Goal: Information Seeking & Learning: Learn about a topic

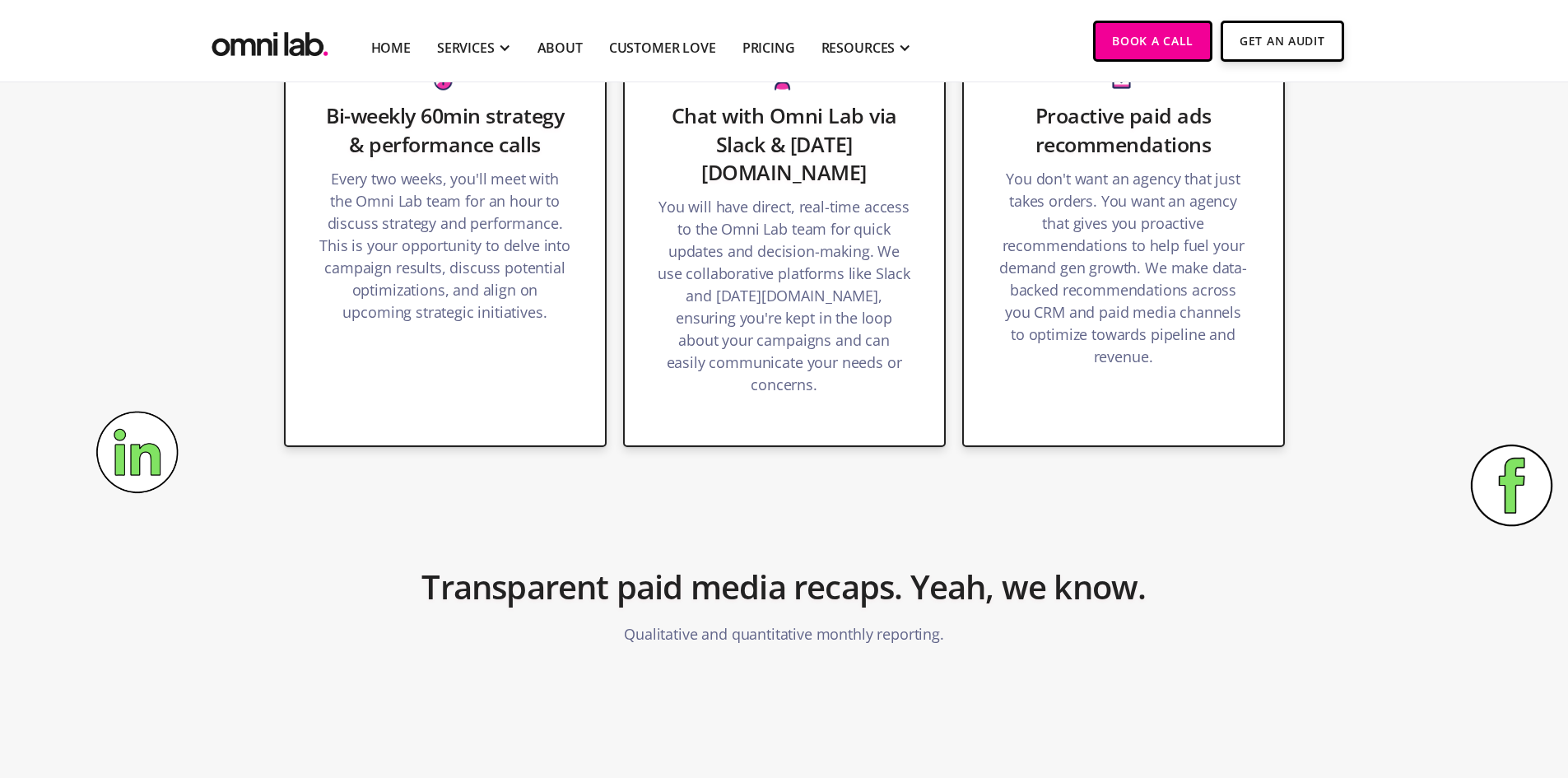
scroll to position [1988, 0]
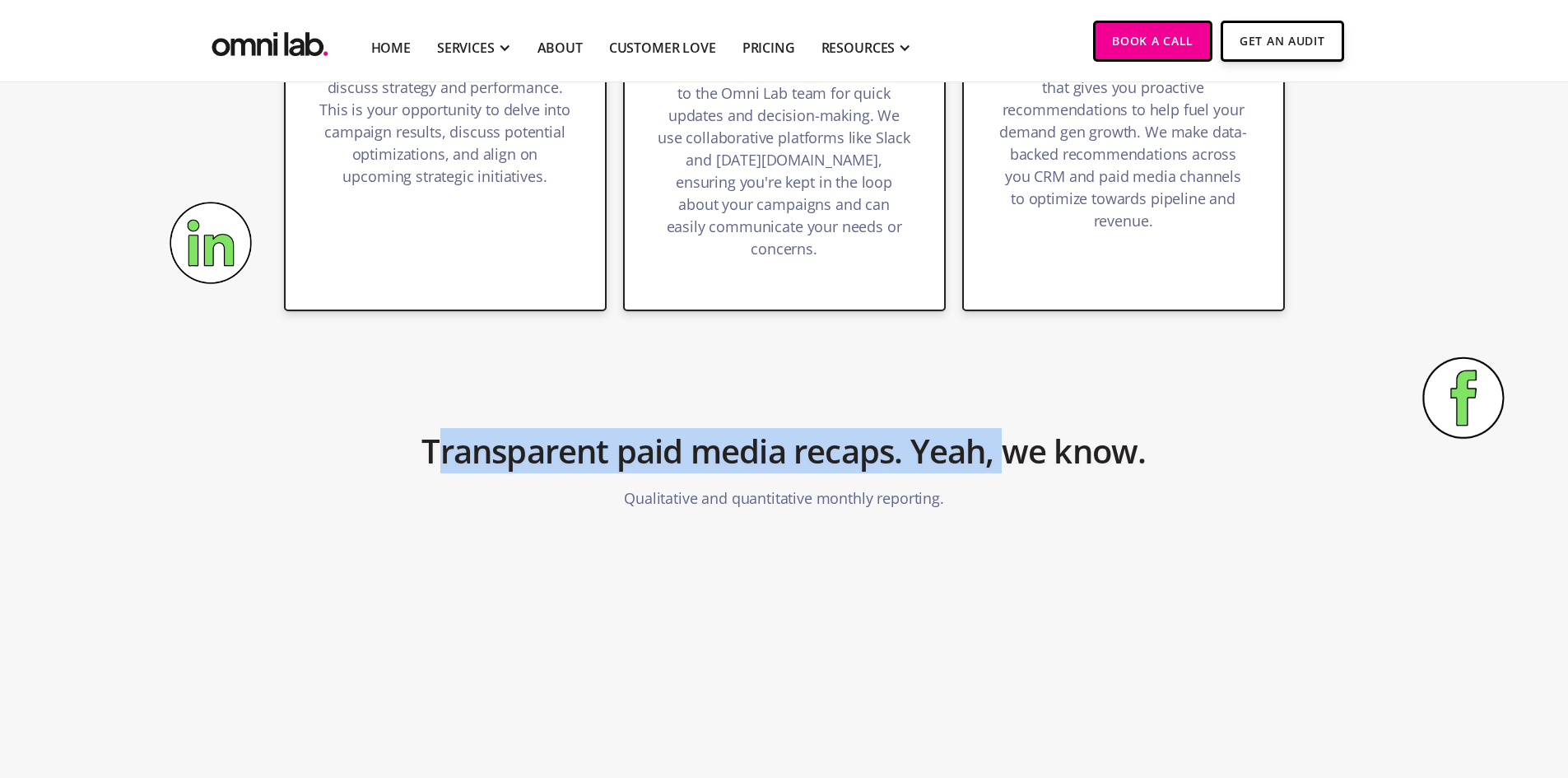
drag, startPoint x: 437, startPoint y: 418, endPoint x: 1050, endPoint y: 502, distance: 618.7
click at [1031, 502] on div "Transparent paid media recaps. Yeah, we know. Qualitative and quantitative mont…" at bounding box center [784, 464] width 823 height 108
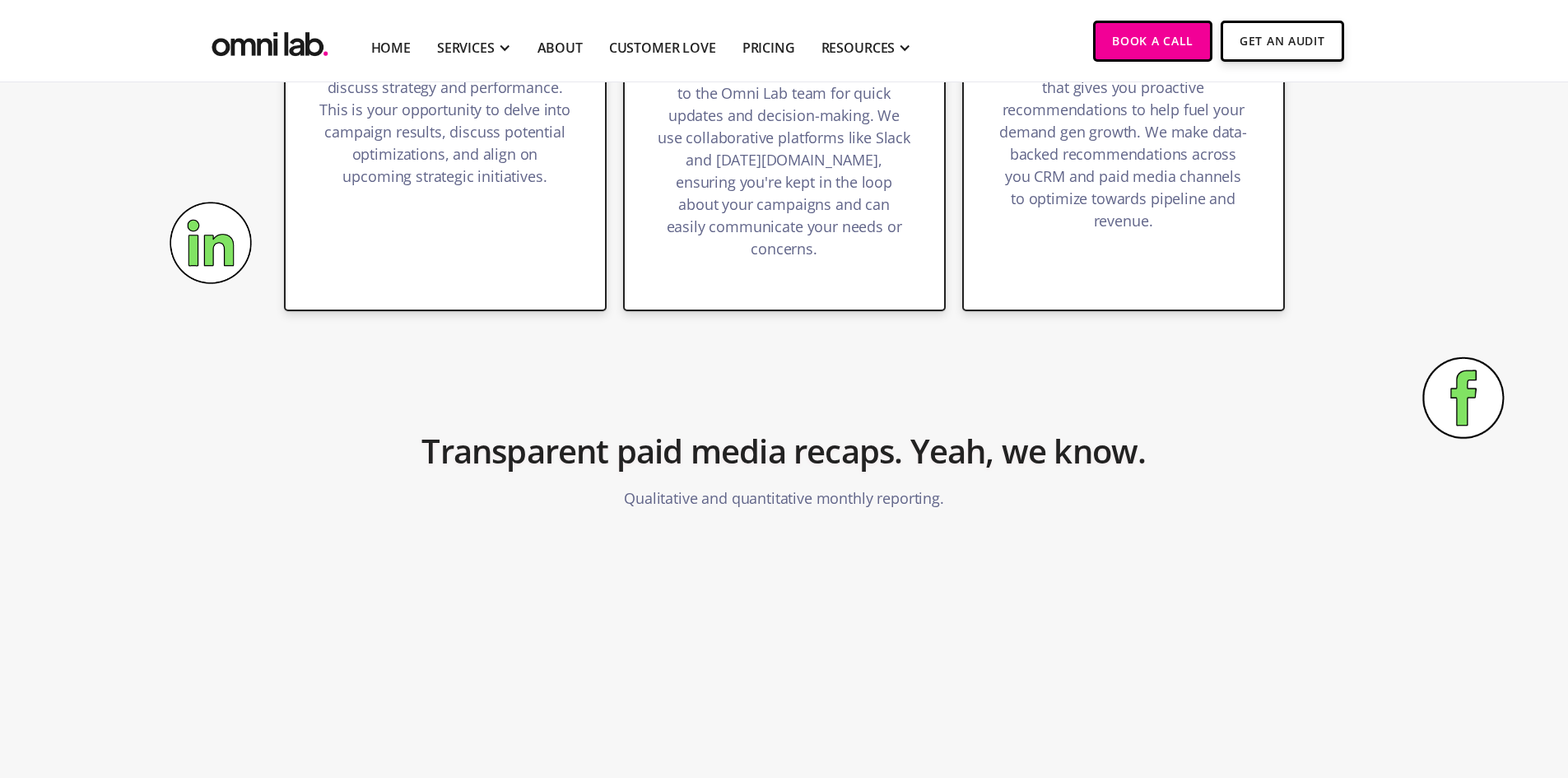
click at [1050, 502] on div "Transparent paid media recaps. Yeah, we know. Qualitative and quantitative mont…" at bounding box center [784, 464] width 823 height 108
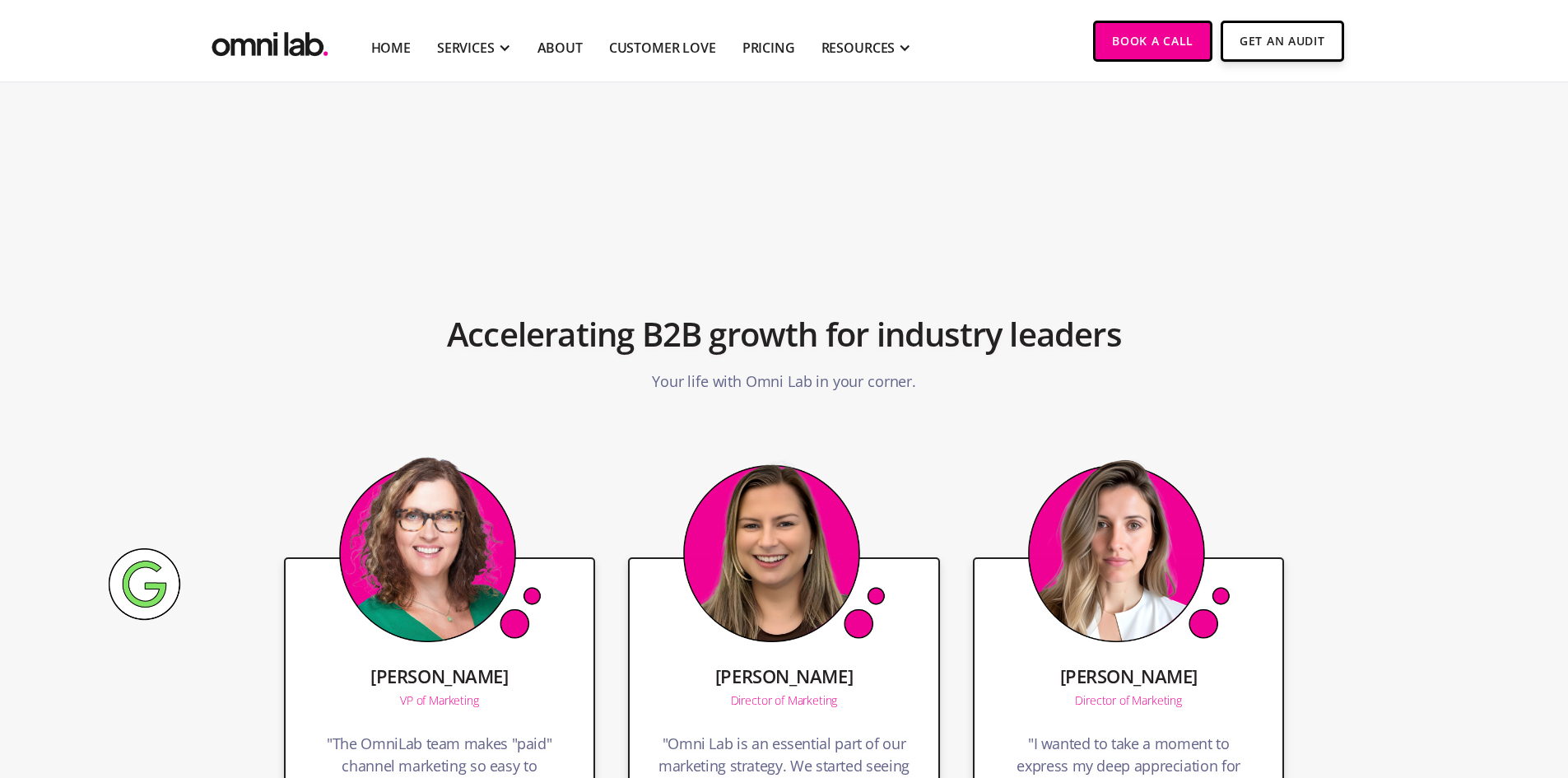
scroll to position [2976, 0]
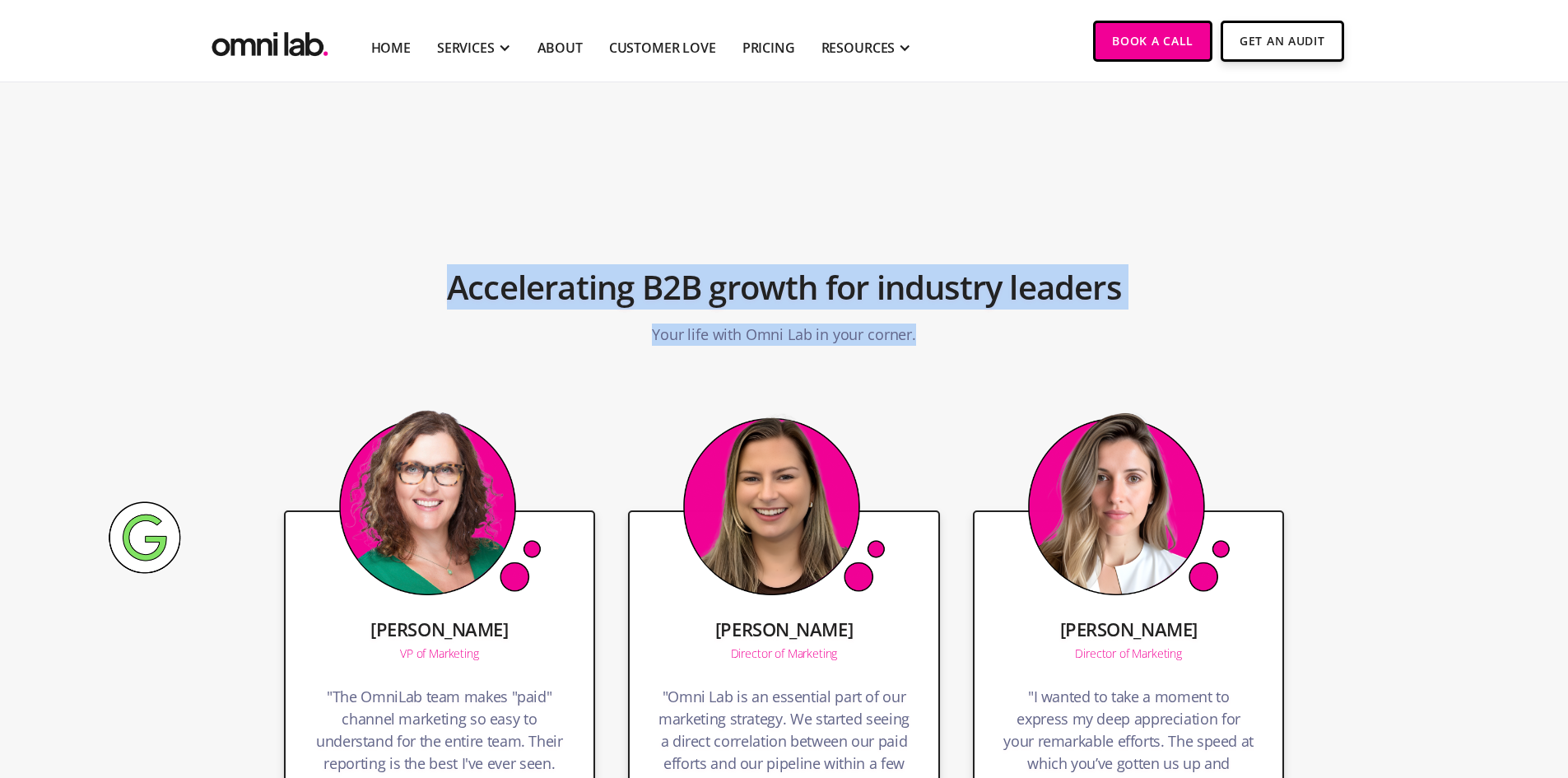
drag, startPoint x: 419, startPoint y: 290, endPoint x: 1050, endPoint y: 353, distance: 634.1
click at [994, 344] on div "Accelerating B2B growth for industry leaders Your life with Omni Lab in your co…" at bounding box center [784, 300] width 823 height 108
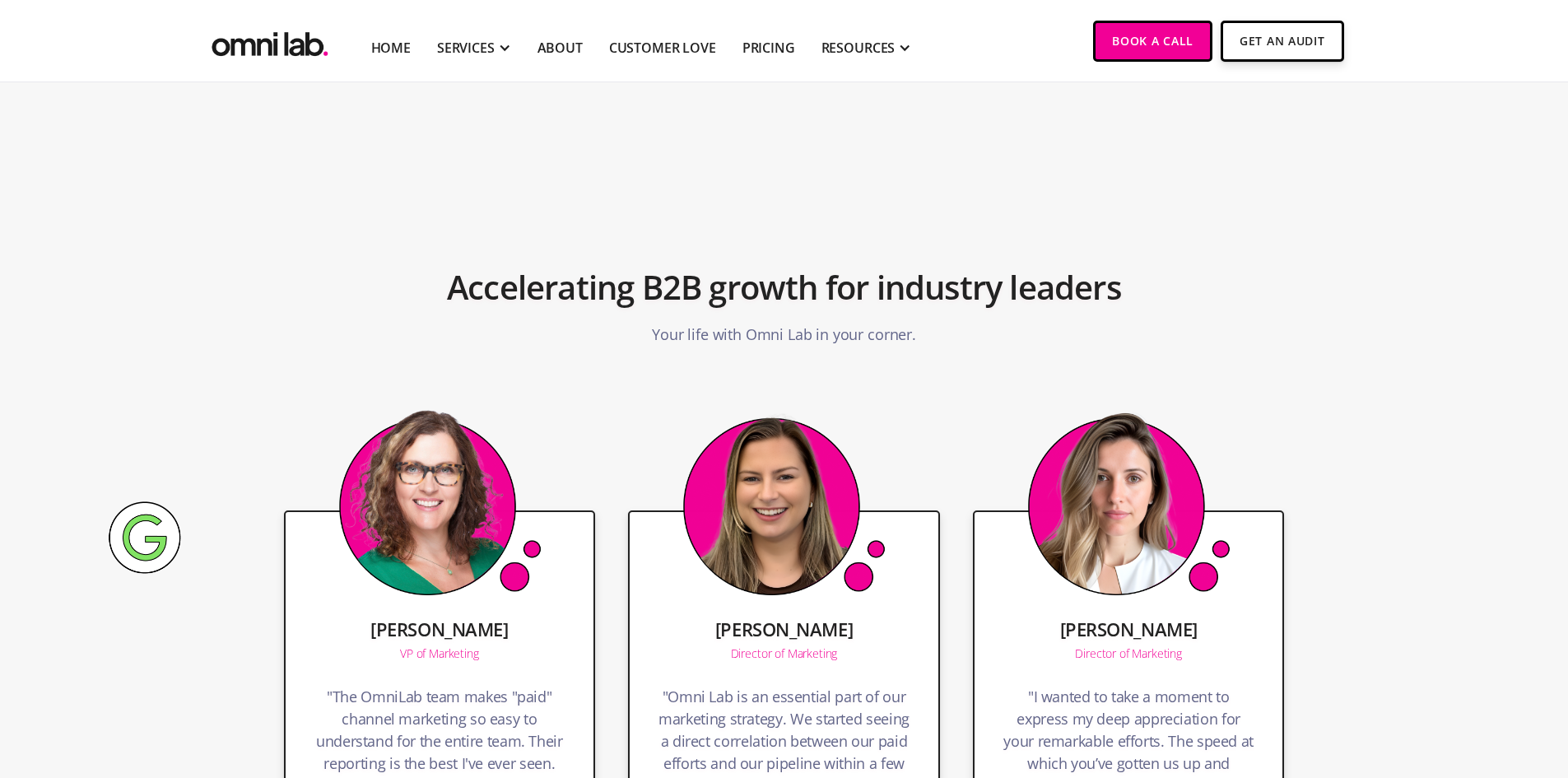
click at [1052, 354] on section "Accelerating B2B growth for industry leaders Your life with Omni Lab in your co…" at bounding box center [784, 279] width 1568 height 231
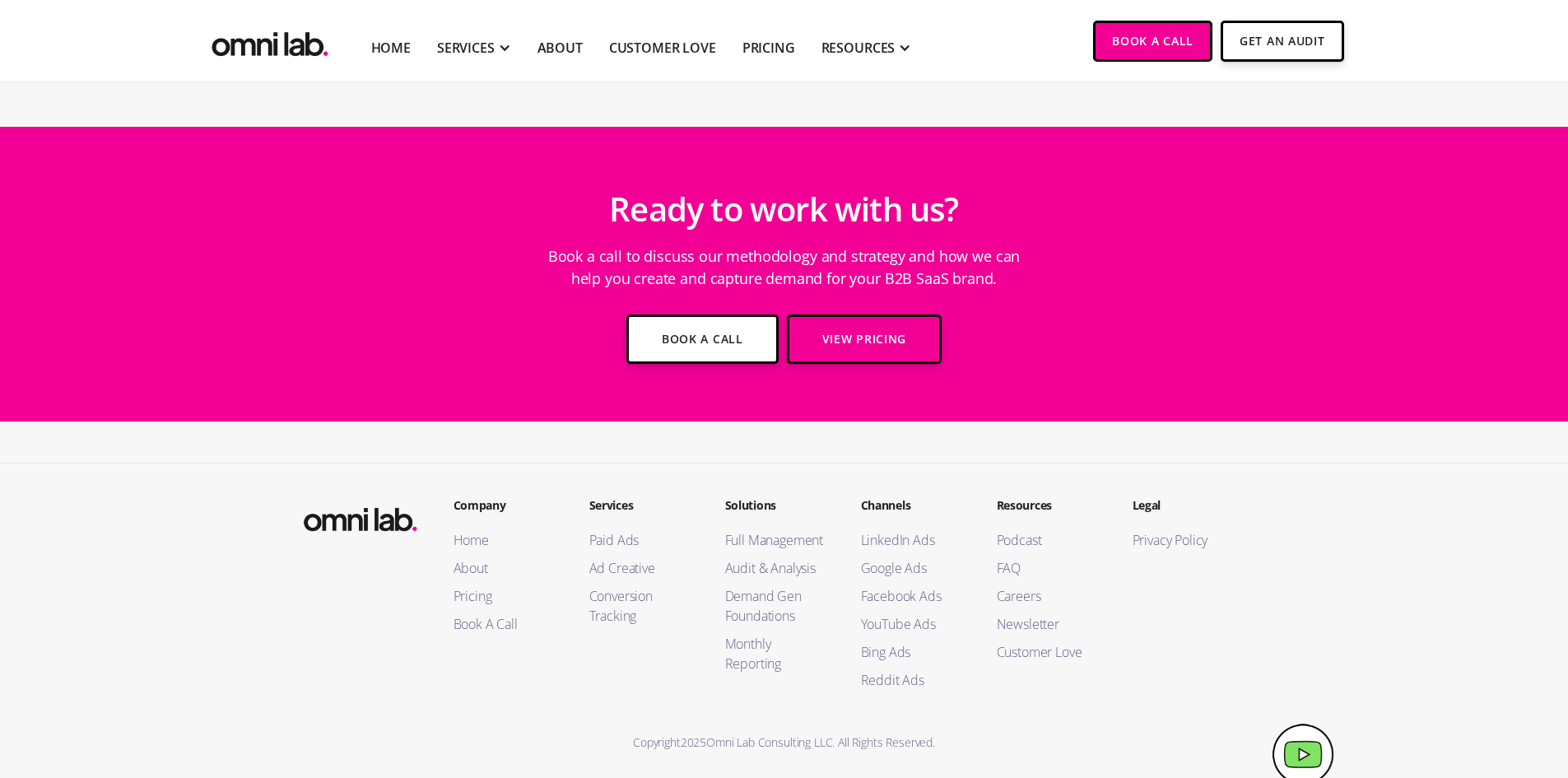
scroll to position [3861, 0]
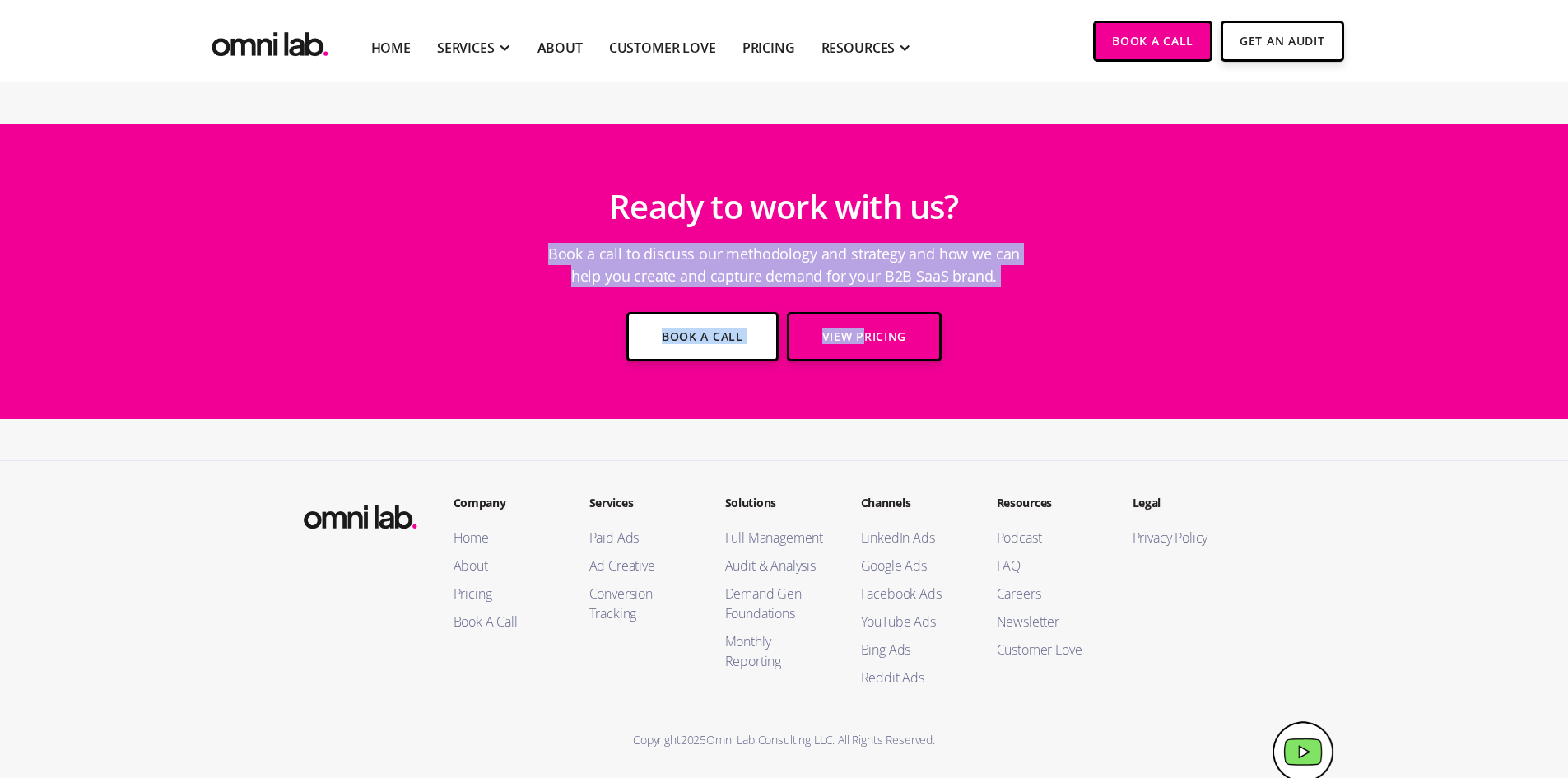
drag, startPoint x: 866, startPoint y: 296, endPoint x: 1138, endPoint y: 351, distance: 277.5
click at [1083, 340] on div "Ready to work with us? Book a call to discuss our methodology and strategy and …" at bounding box center [784, 272] width 823 height 213
click at [1138, 351] on div "Ready to work with us? Book a call to discuss our methodology and strategy and …" at bounding box center [784, 272] width 823 height 213
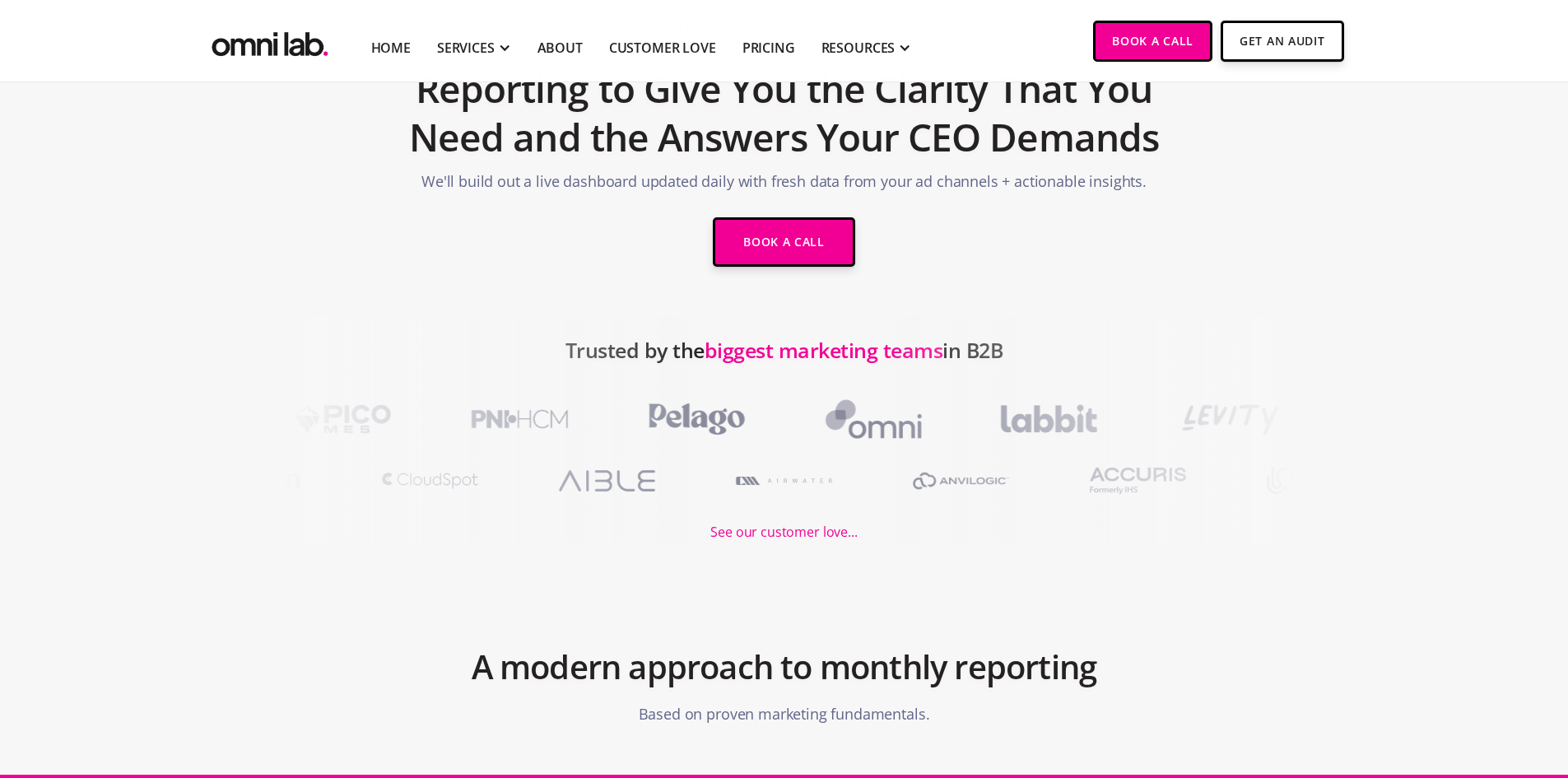
scroll to position [0, 0]
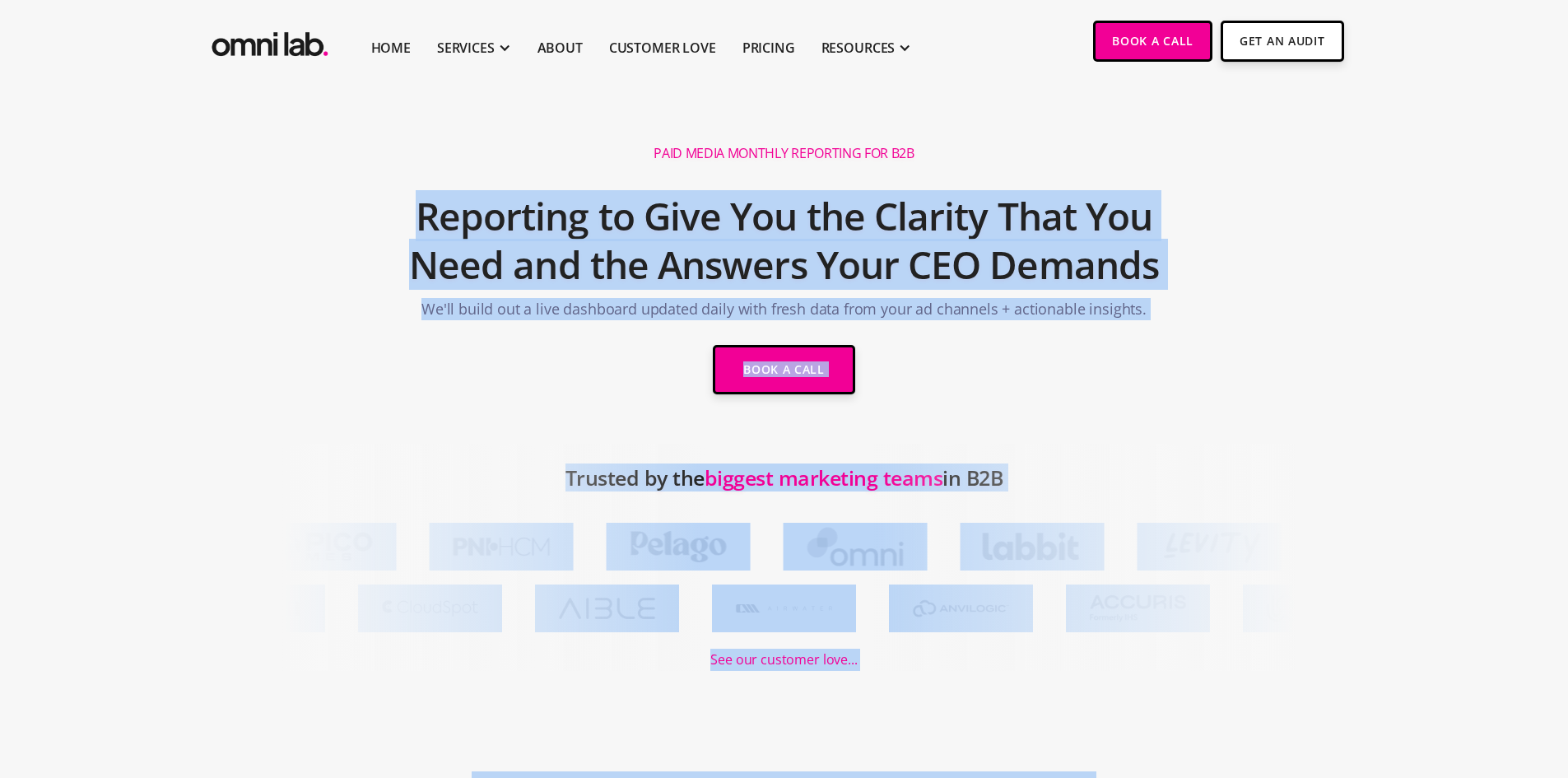
drag, startPoint x: 368, startPoint y: 206, endPoint x: 1153, endPoint y: 717, distance: 936.7
click at [1153, 717] on section "A modern approach to monthly reporting Based on proven marketing fundamentals." at bounding box center [784, 786] width 1568 height 231
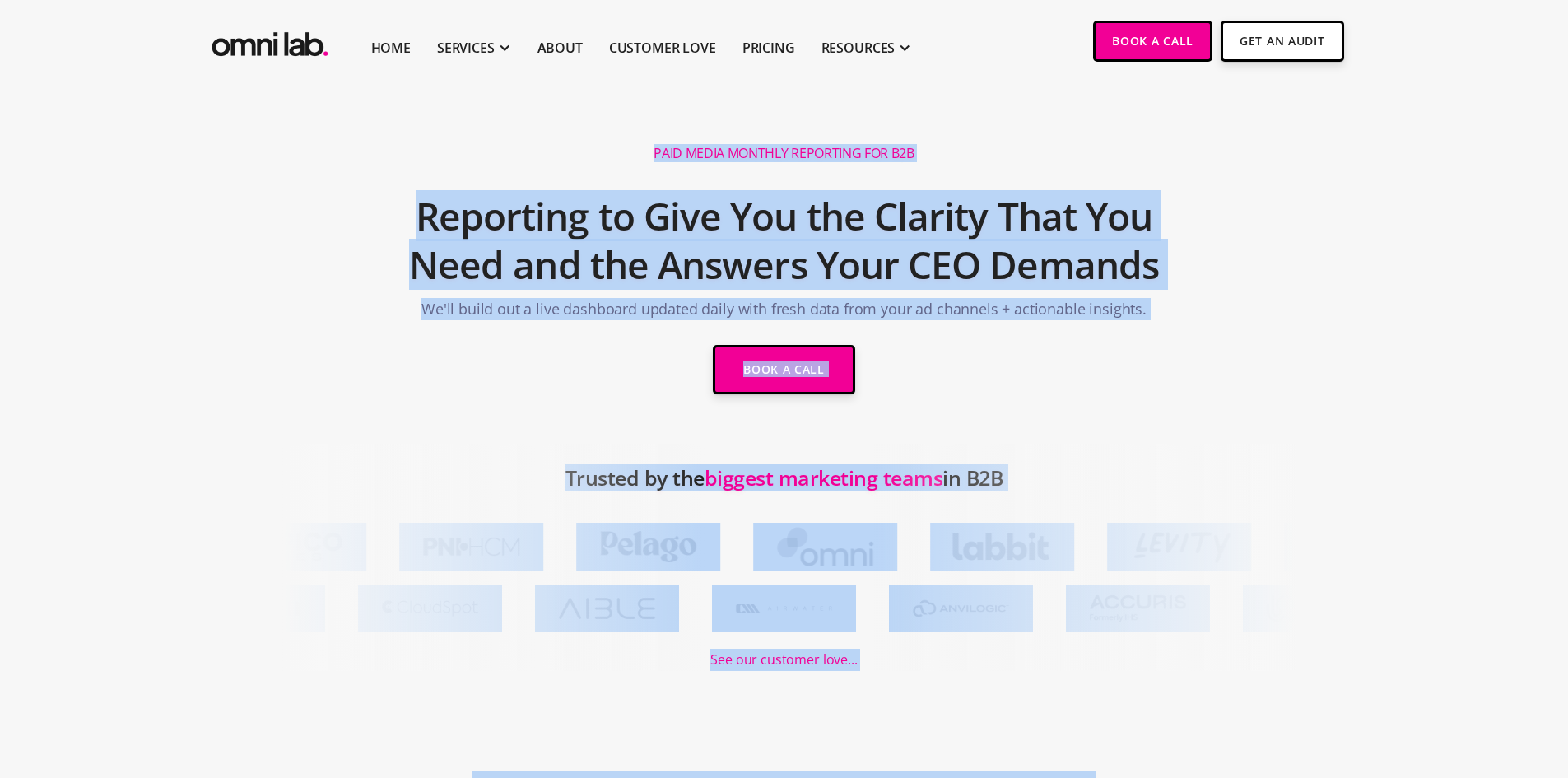
drag, startPoint x: 1197, startPoint y: 647, endPoint x: 623, endPoint y: 141, distance: 765.2
click at [623, 141] on div "Paid Media Monthly Reporting for B2B Reporting to Give You the Clarity That You…" at bounding box center [784, 271] width 823 height 279
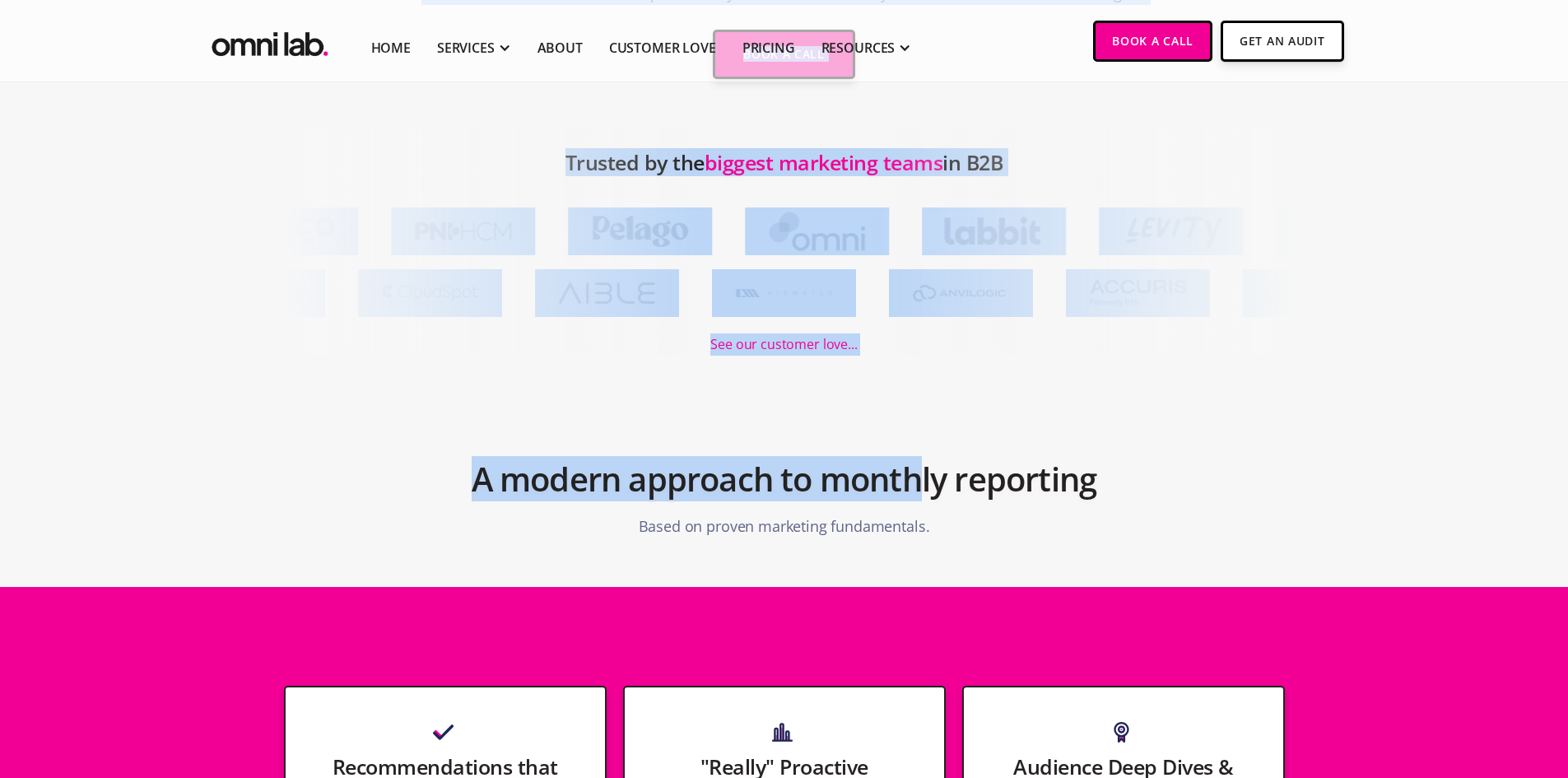
scroll to position [330, 0]
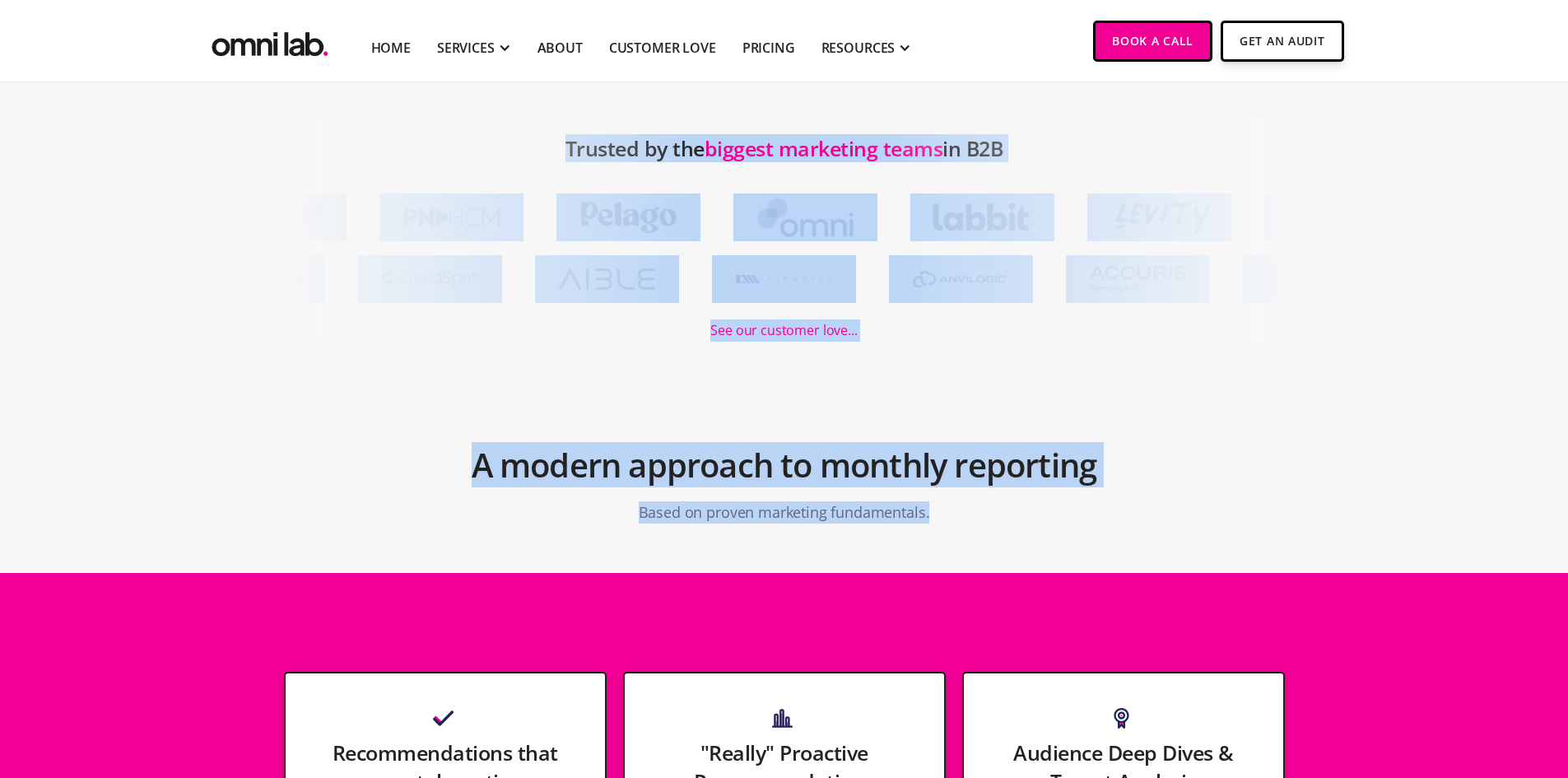
drag, startPoint x: 619, startPoint y: 133, endPoint x: 931, endPoint y: 528, distance: 503.4
click at [931, 528] on div "A modern approach to monthly reporting Based on proven marketing fundamentals." at bounding box center [784, 478] width 823 height 108
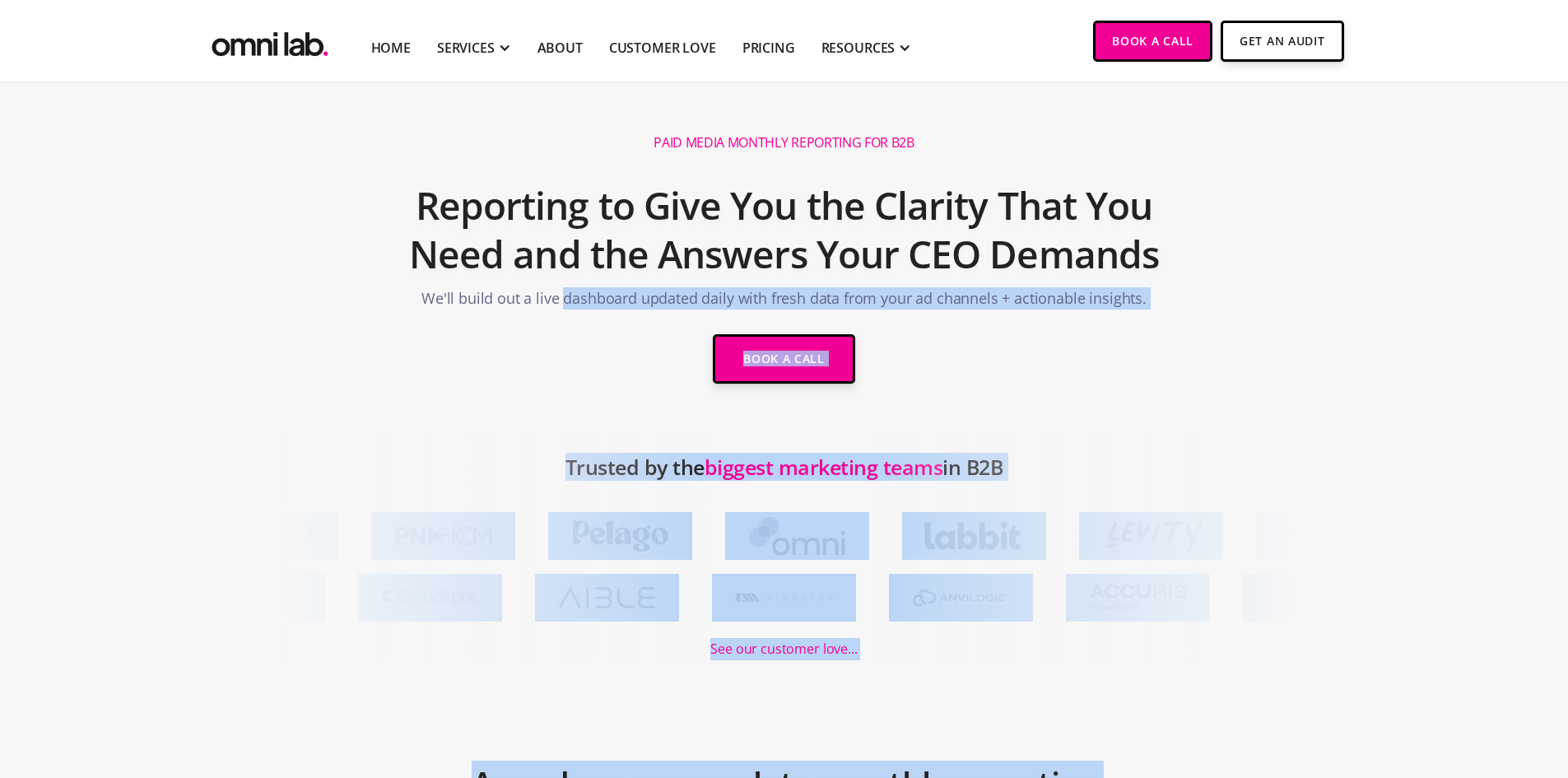
scroll to position [0, 0]
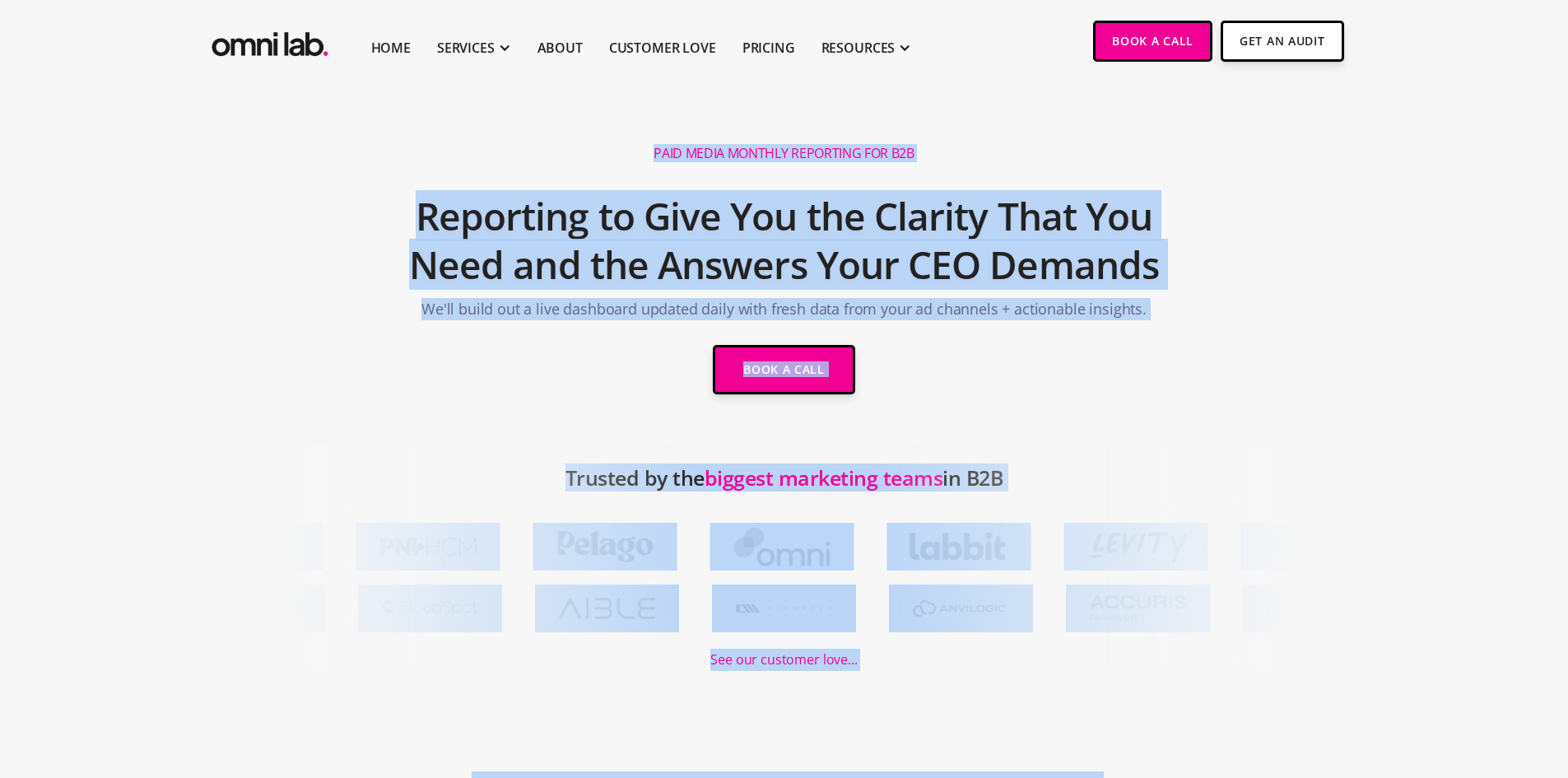
drag, startPoint x: 931, startPoint y: 528, endPoint x: 621, endPoint y: 128, distance: 506.1
click at [621, 128] on section "Paid Media Monthly Reporting for B2B Reporting to Give You the Clarity That You…" at bounding box center [784, 263] width 1568 height 362
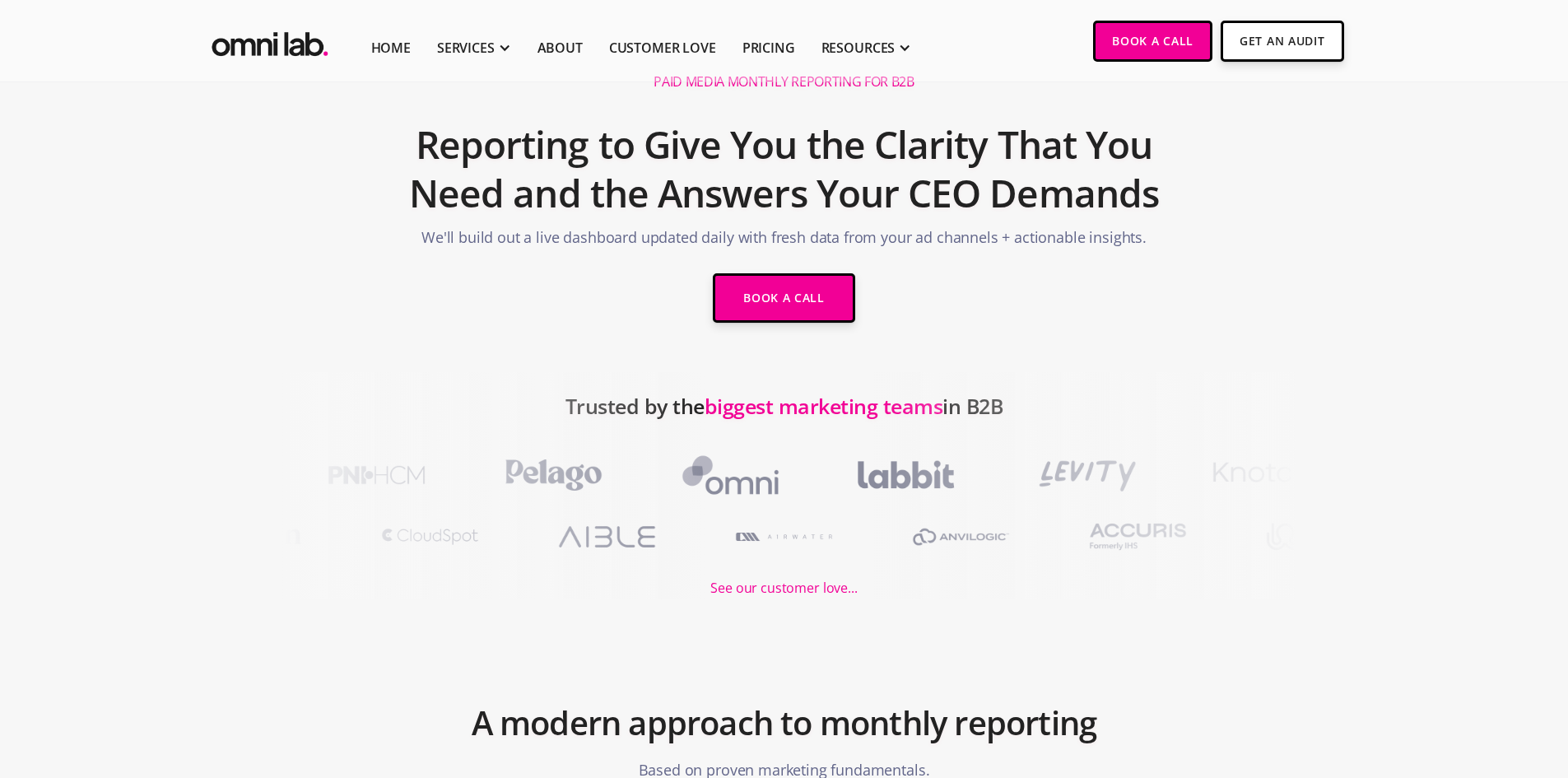
scroll to position [165, 0]
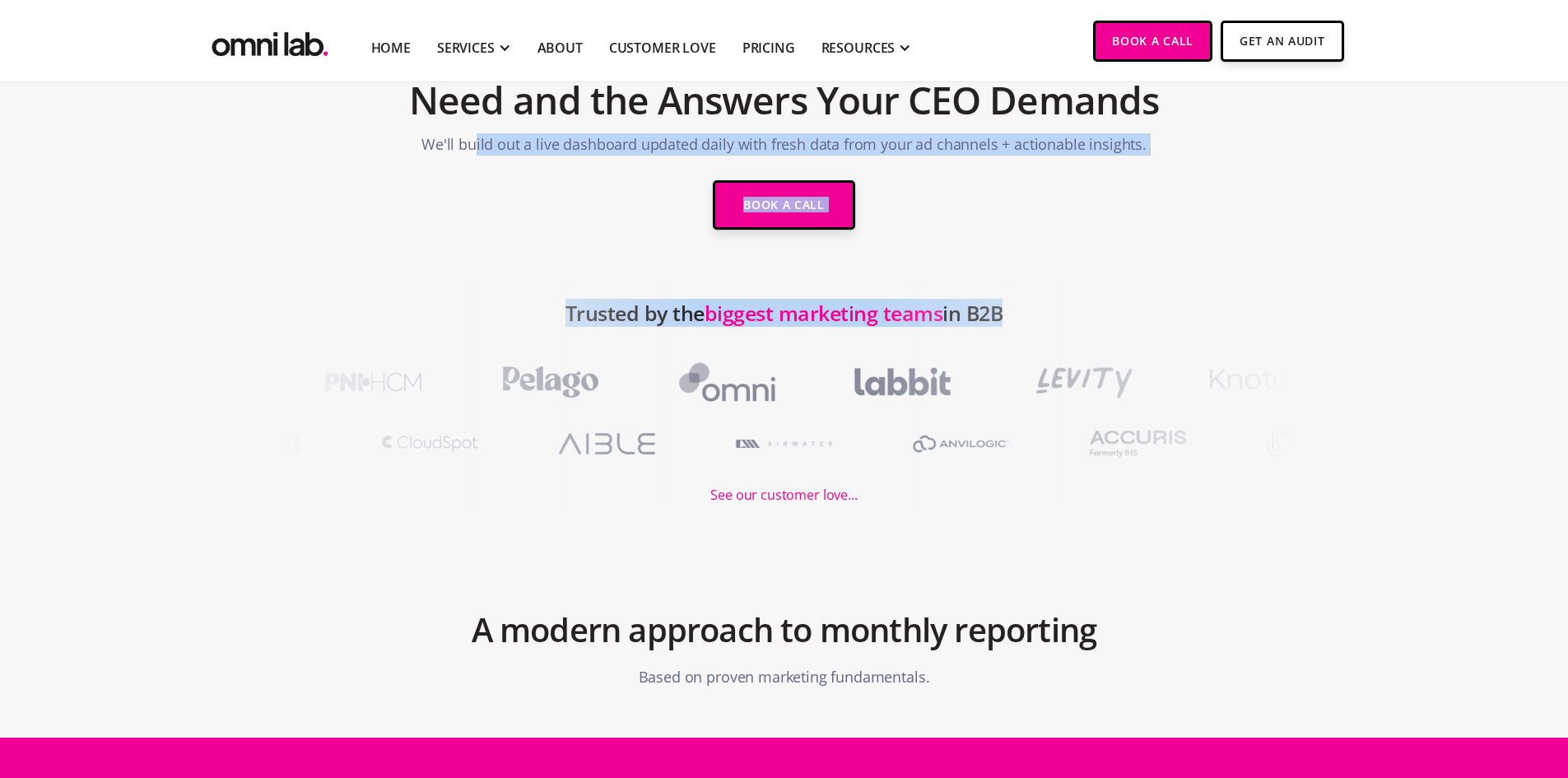
drag, startPoint x: 575, startPoint y: 300, endPoint x: 1016, endPoint y: 476, distance: 474.8
click at [1016, 476] on div at bounding box center [1226, 393] width 705 height 227
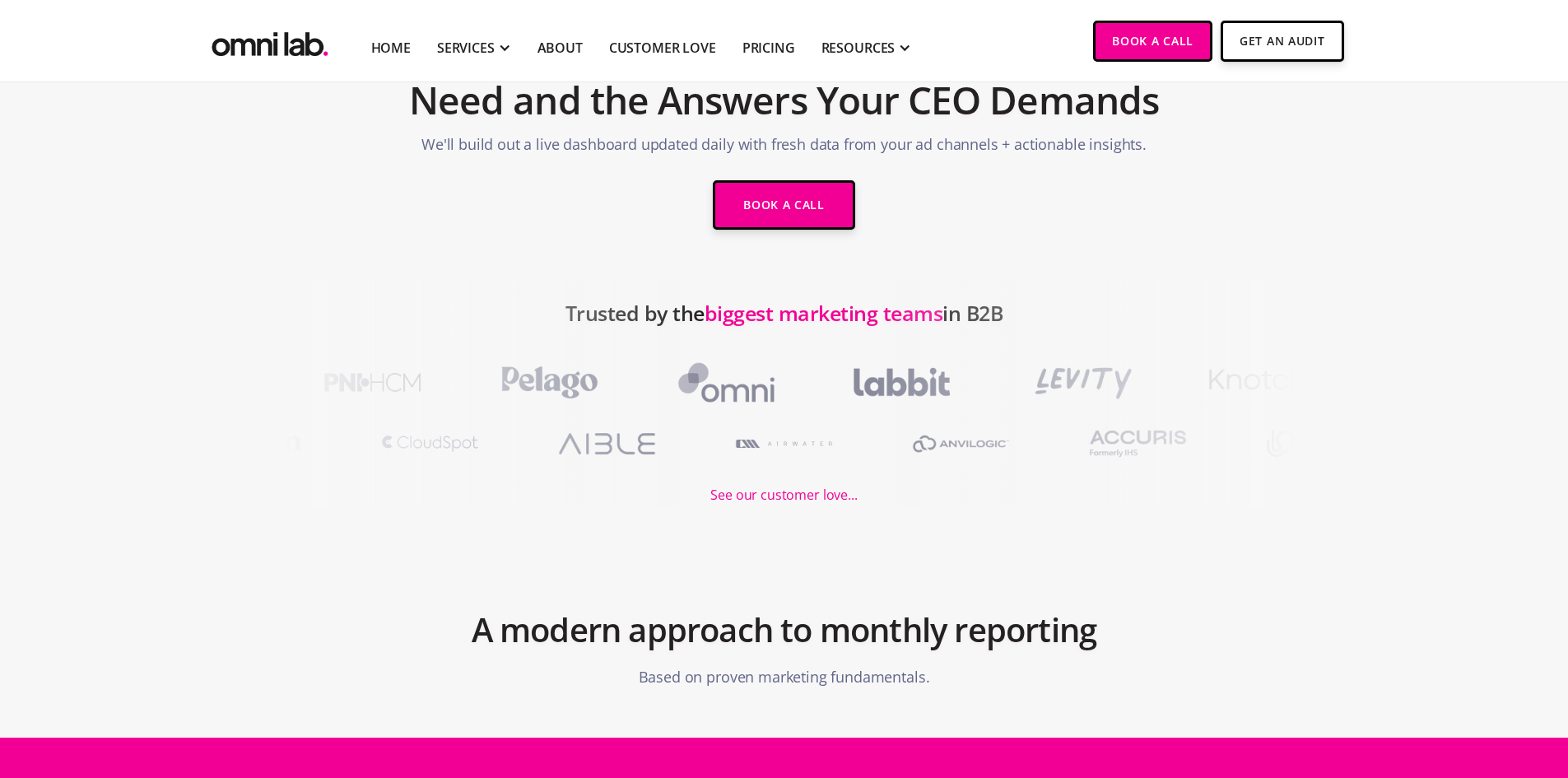
drag, startPoint x: 1010, startPoint y: 449, endPoint x: 789, endPoint y: 433, distance: 221.6
click at [802, 435] on div "Trusted by the biggest marketing teams in B2B See our customer love..." at bounding box center [784, 393] width 1568 height 227
click at [679, 396] on div at bounding box center [353, 393] width 705 height 227
drag, startPoint x: 576, startPoint y: 378, endPoint x: 1136, endPoint y: 401, distance: 560.5
click at [1117, 401] on div "Trusted by the biggest marketing teams in B2B See our customer love..." at bounding box center [784, 393] width 1568 height 227
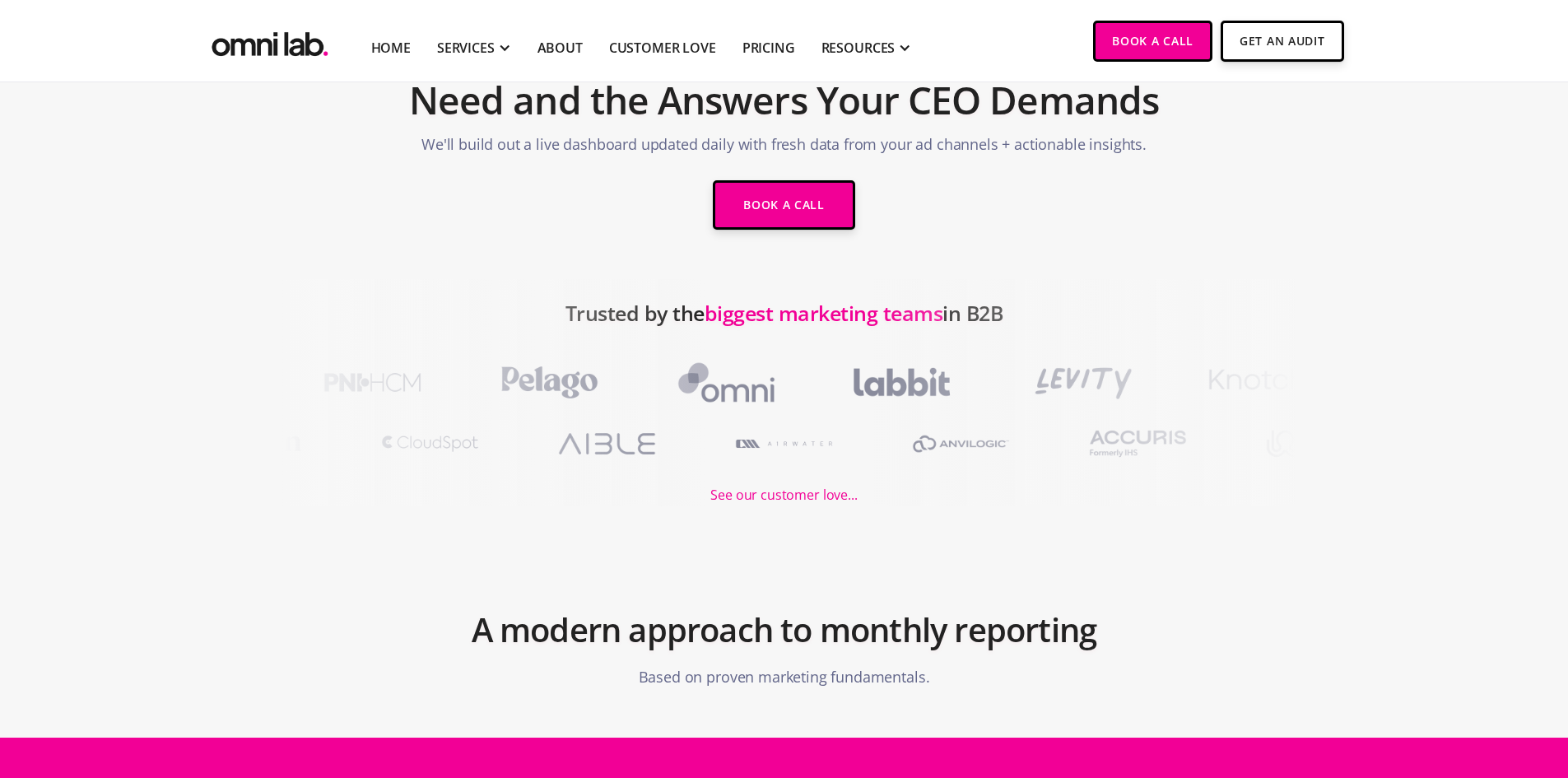
click at [1138, 401] on div at bounding box center [1226, 393] width 705 height 227
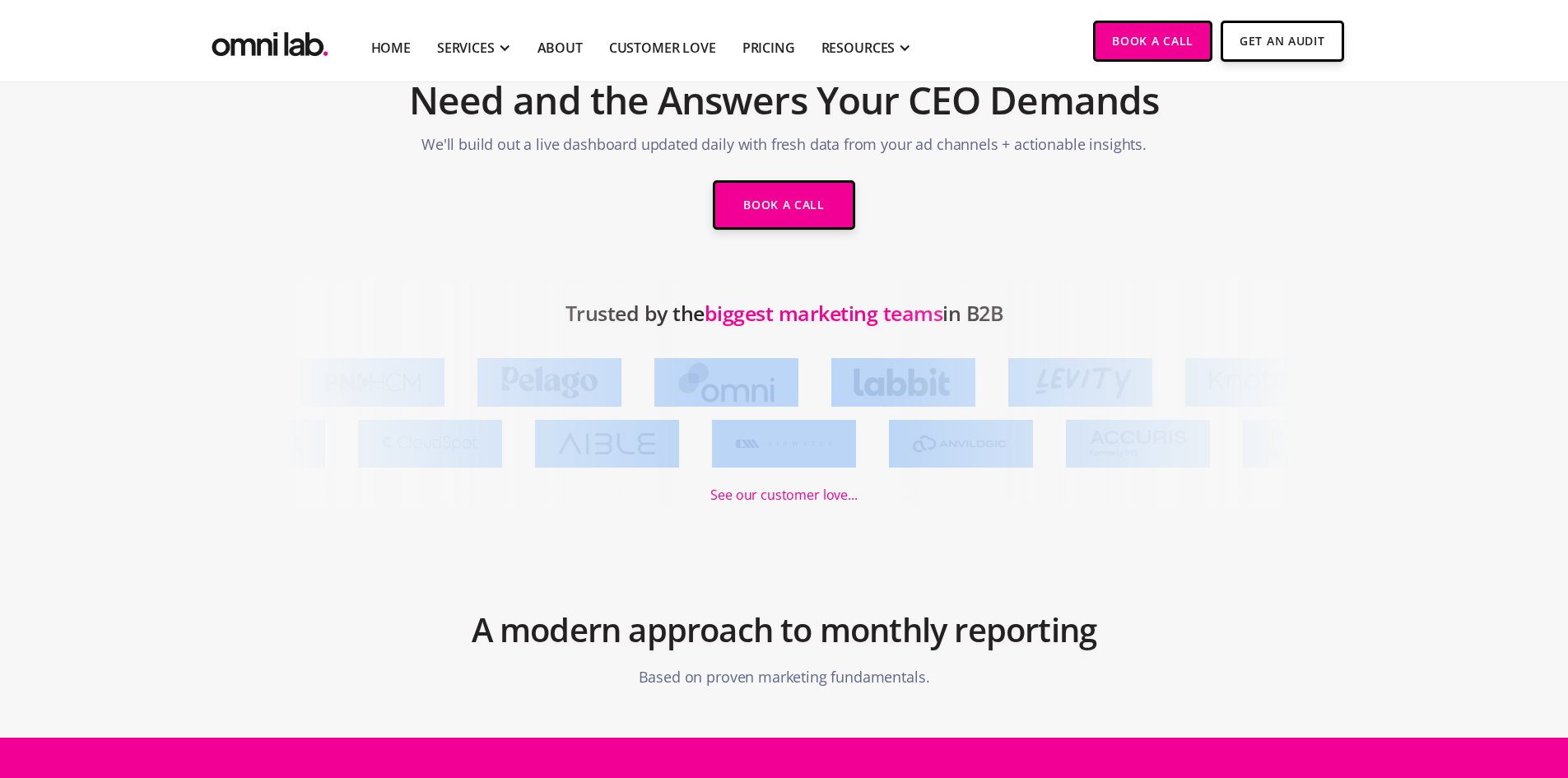
drag, startPoint x: 1020, startPoint y: 441, endPoint x: 674, endPoint y: 421, distance: 346.6
click at [726, 427] on div "Trusted by the biggest marketing teams in B2B See our customer love..." at bounding box center [784, 393] width 1568 height 227
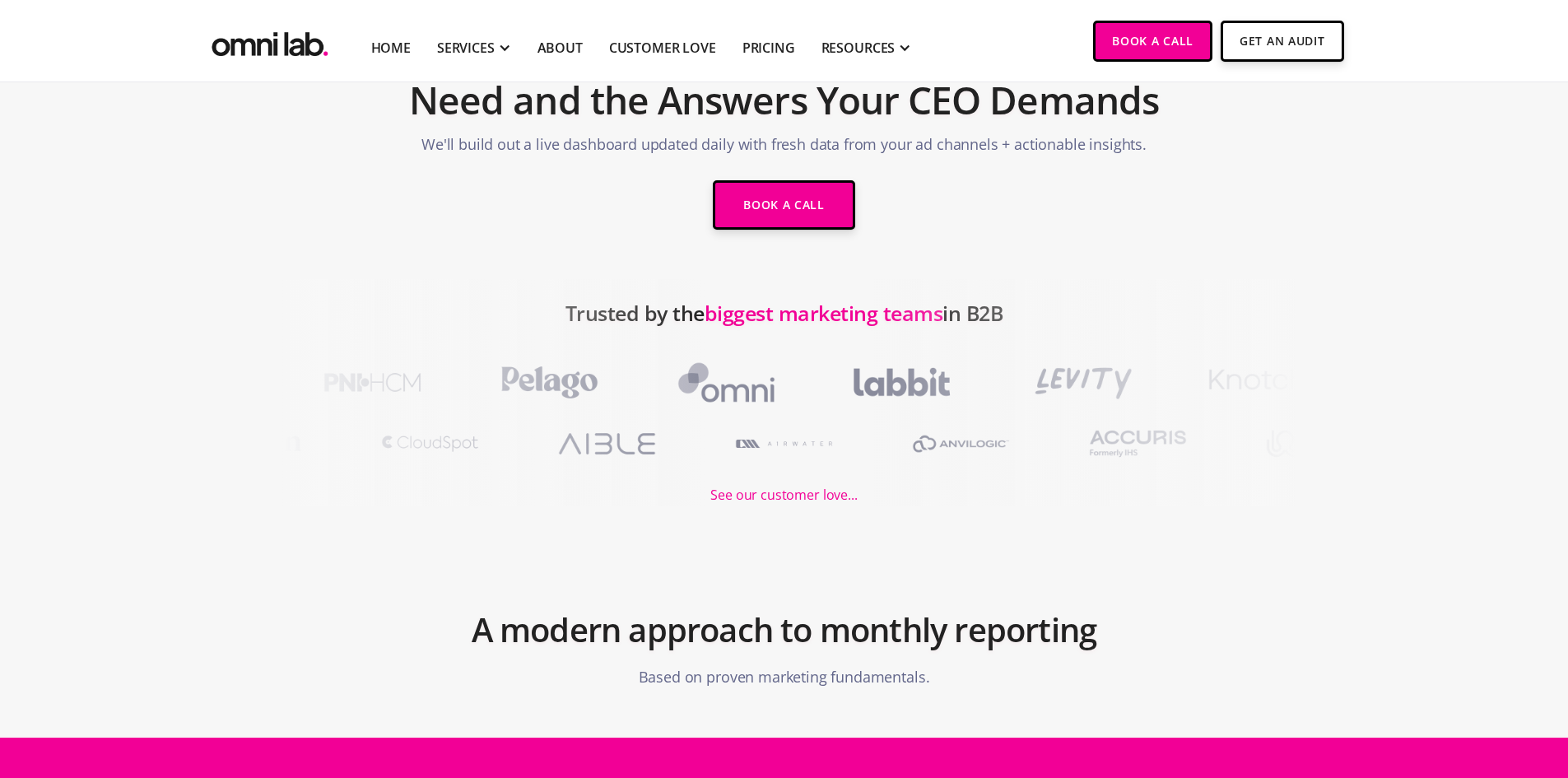
click at [674, 421] on div at bounding box center [353, 393] width 705 height 227
drag, startPoint x: 540, startPoint y: 390, endPoint x: 841, endPoint y: 413, distance: 301.9
click at [815, 412] on div "Trusted by the biggest marketing teams in B2B See our customer love..." at bounding box center [784, 393] width 1568 height 227
click at [948, 427] on div at bounding box center [1226, 393] width 705 height 227
drag, startPoint x: 768, startPoint y: 401, endPoint x: 1084, endPoint y: 437, distance: 318.0
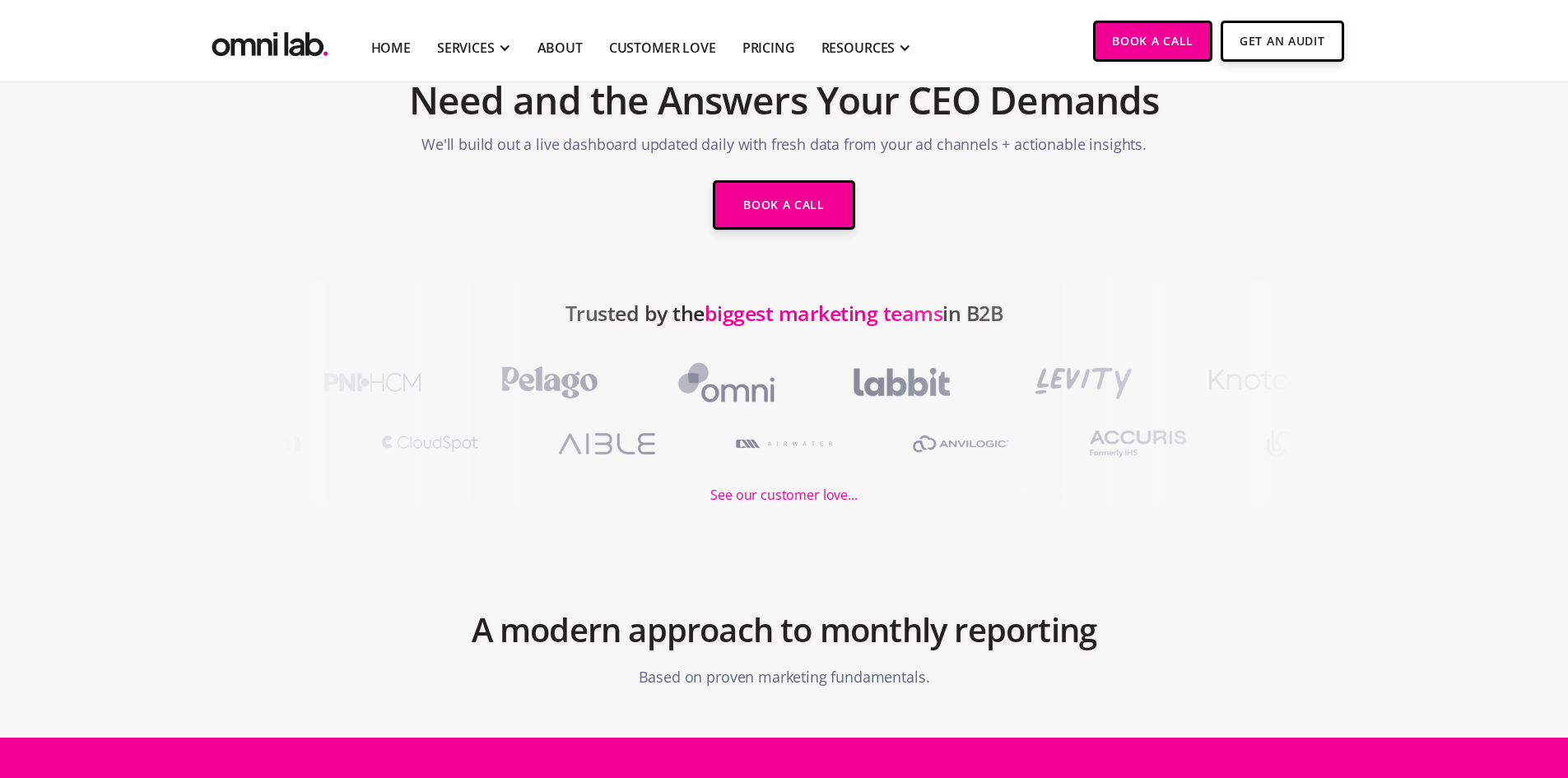
click at [1063, 435] on div "Trusted by the biggest marketing teams in B2B See our customer love..." at bounding box center [784, 393] width 1568 height 227
click at [1085, 437] on div at bounding box center [1226, 393] width 705 height 227
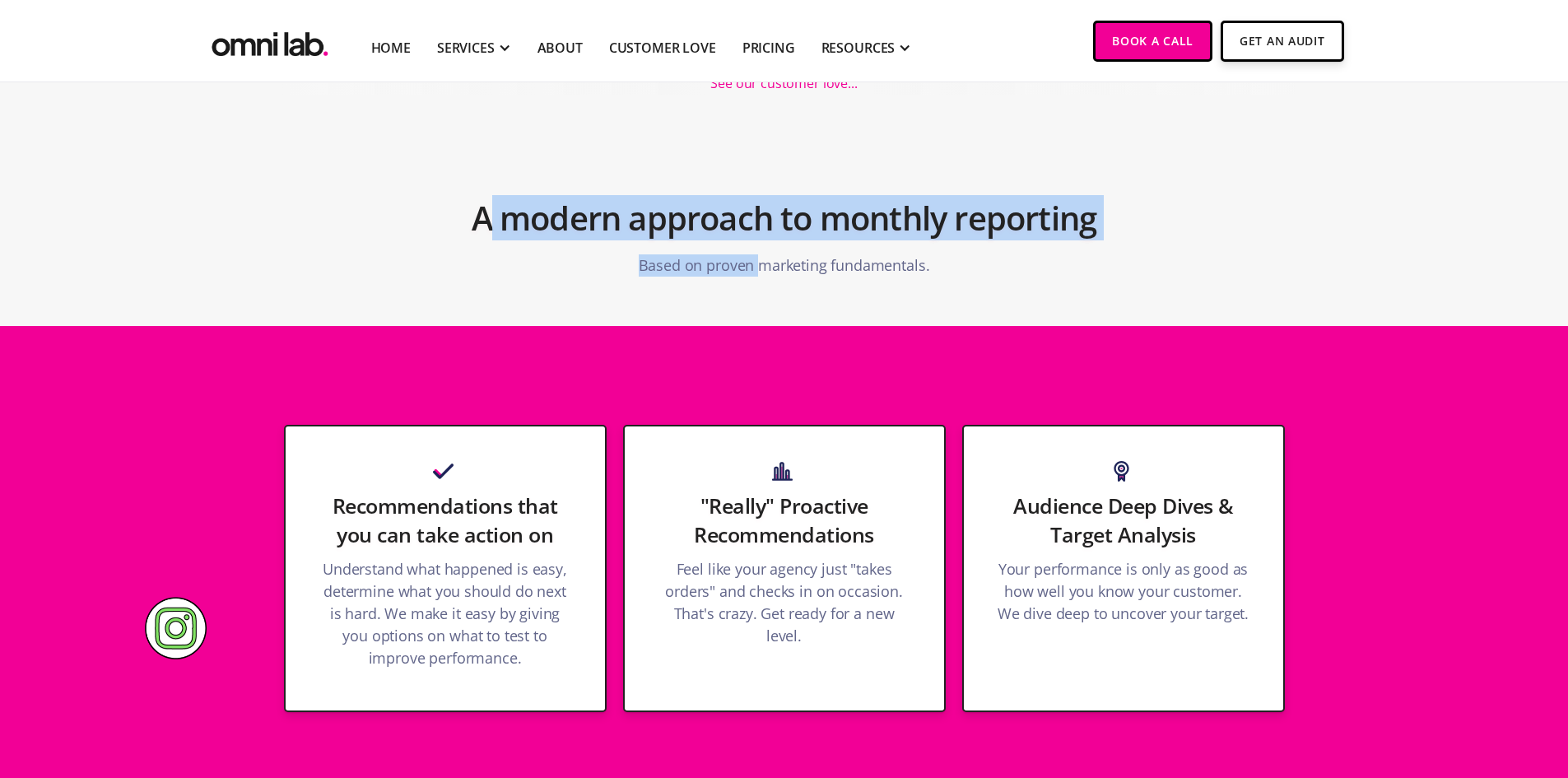
drag, startPoint x: 764, startPoint y: 253, endPoint x: 1083, endPoint y: 276, distance: 319.8
click at [1008, 272] on div "A modern approach to monthly reporting Based on proven marketing fundamentals." at bounding box center [784, 231] width 823 height 108
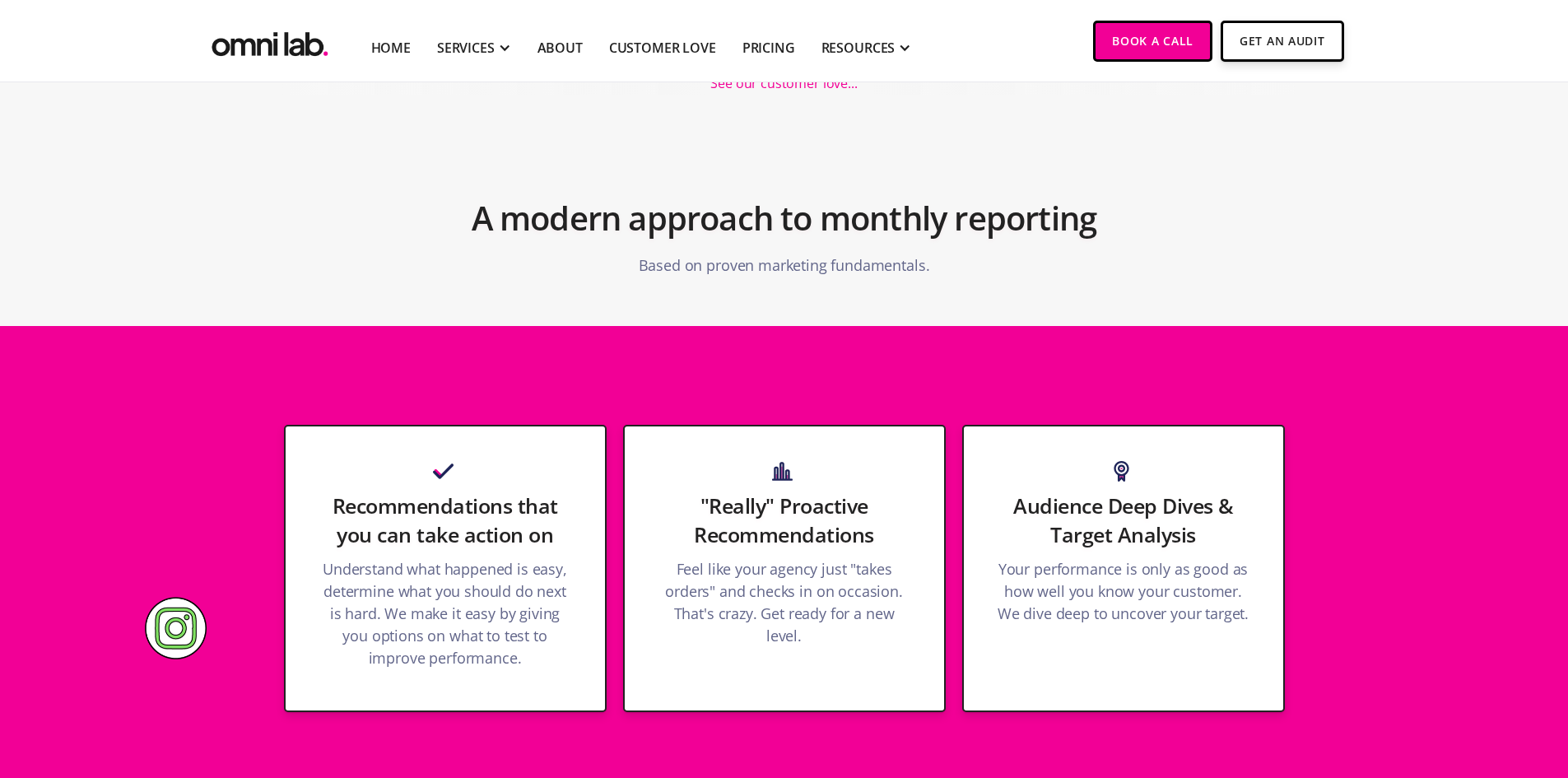
click at [1083, 276] on div "A modern approach to monthly reporting Based on proven marketing fundamentals." at bounding box center [784, 231] width 823 height 108
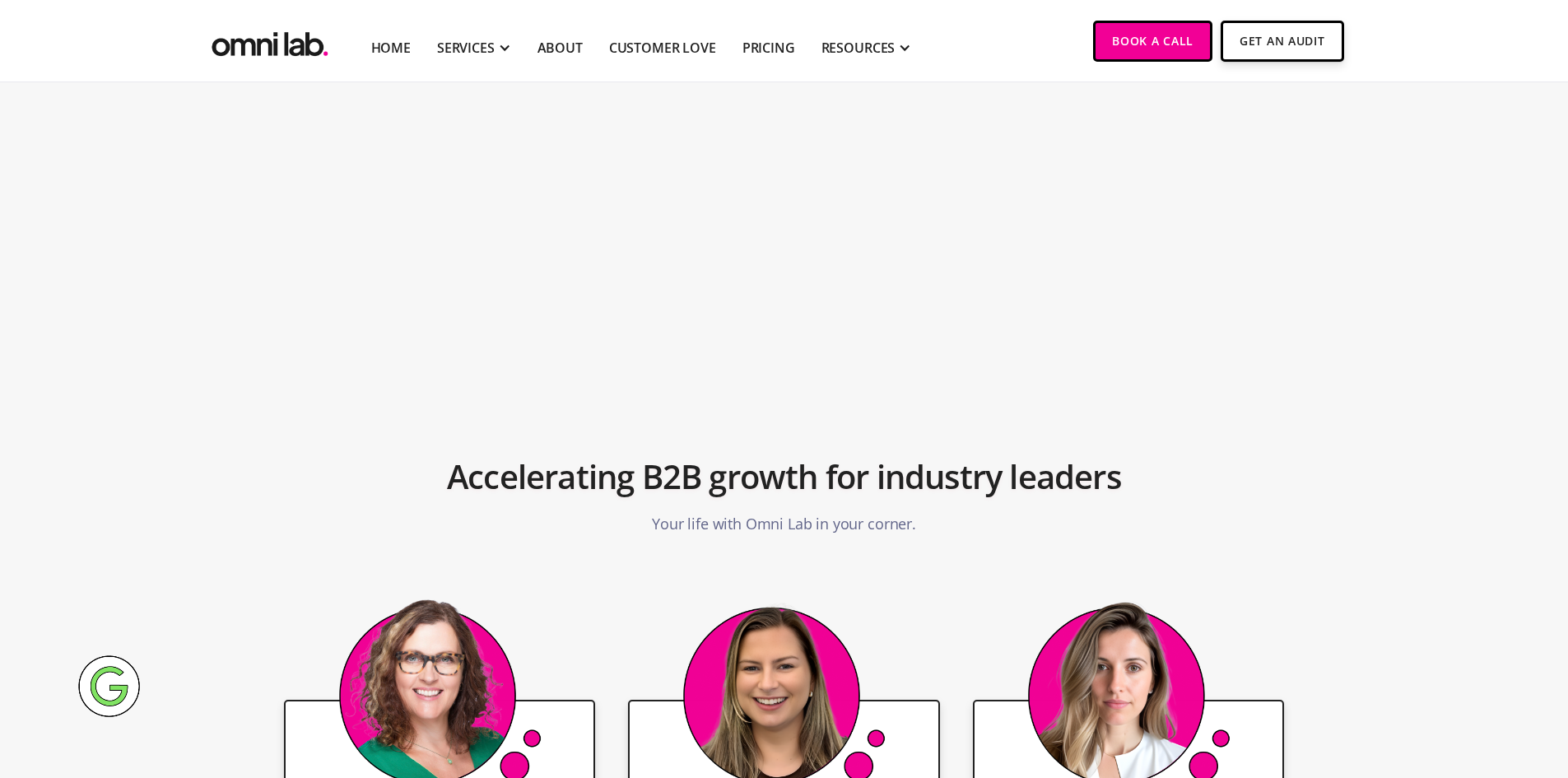
scroll to position [2799, 0]
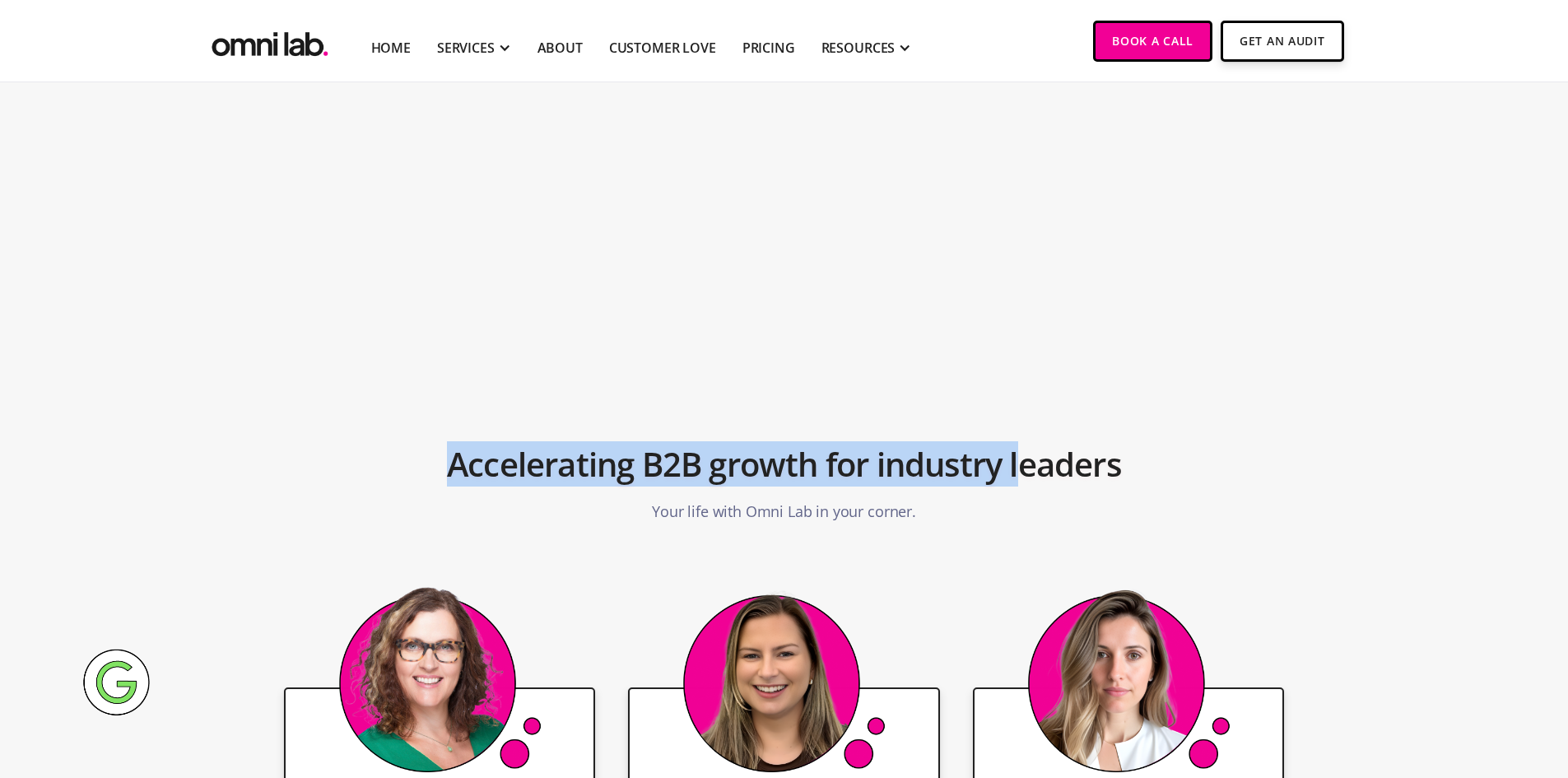
drag, startPoint x: 393, startPoint y: 379, endPoint x: 1034, endPoint y: 481, distance: 649.1
click at [1034, 481] on section "Accelerating B2B growth for industry leaders Your life with Omni Lab in your co…" at bounding box center [784, 456] width 1568 height 231
click at [1034, 481] on h2 "Accelerating B2B growth for industry leaders" at bounding box center [783, 463] width 674 height 56
drag, startPoint x: 992, startPoint y: 517, endPoint x: 387, endPoint y: 440, distance: 609.9
click at [419, 446] on div "Accelerating B2B growth for industry leaders Your life with Omni Lab in your co…" at bounding box center [784, 478] width 823 height 108
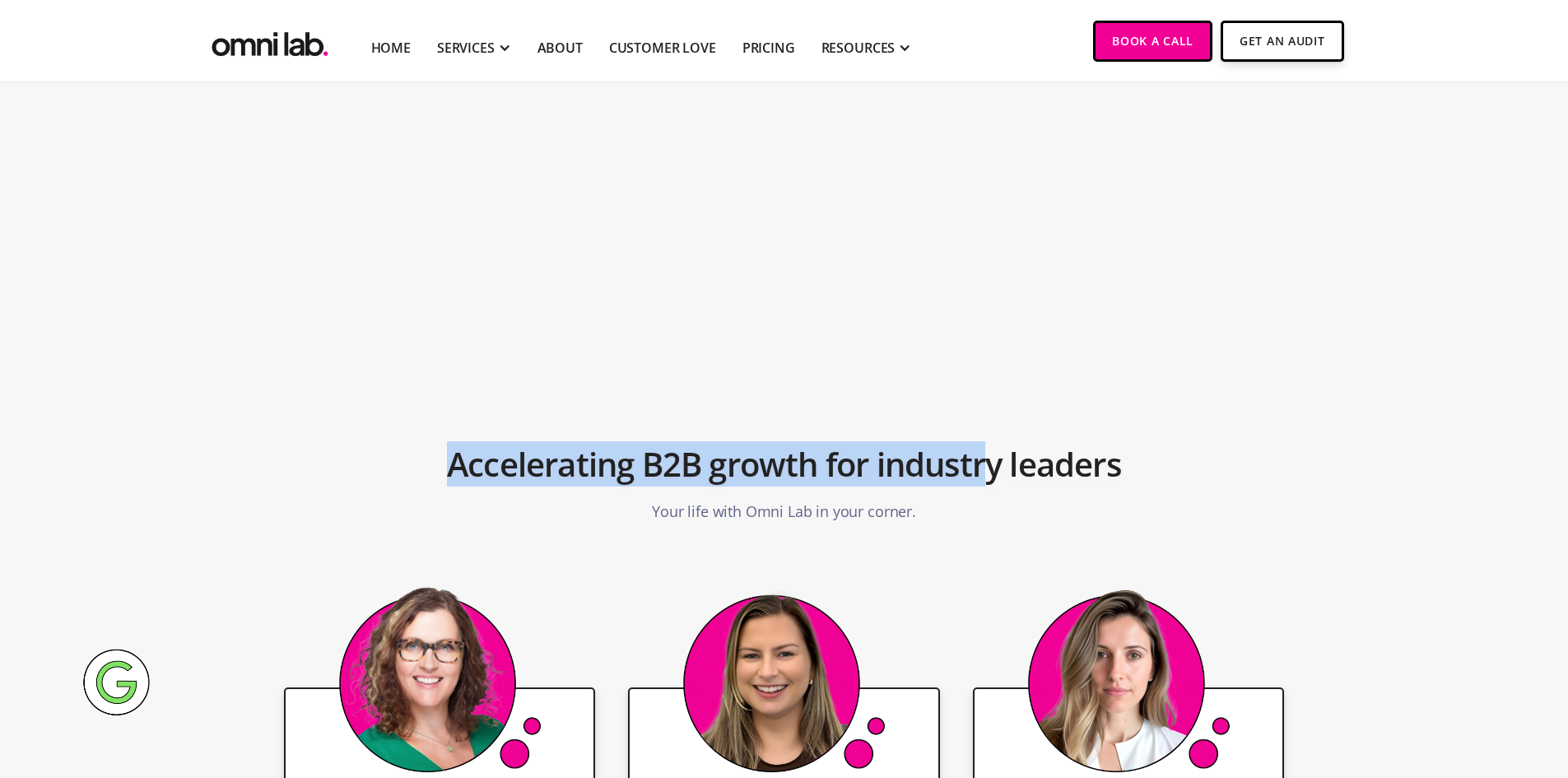
click at [387, 440] on div "Accelerating B2B growth for industry leaders Your life with Omni Lab in your co…" at bounding box center [784, 478] width 823 height 108
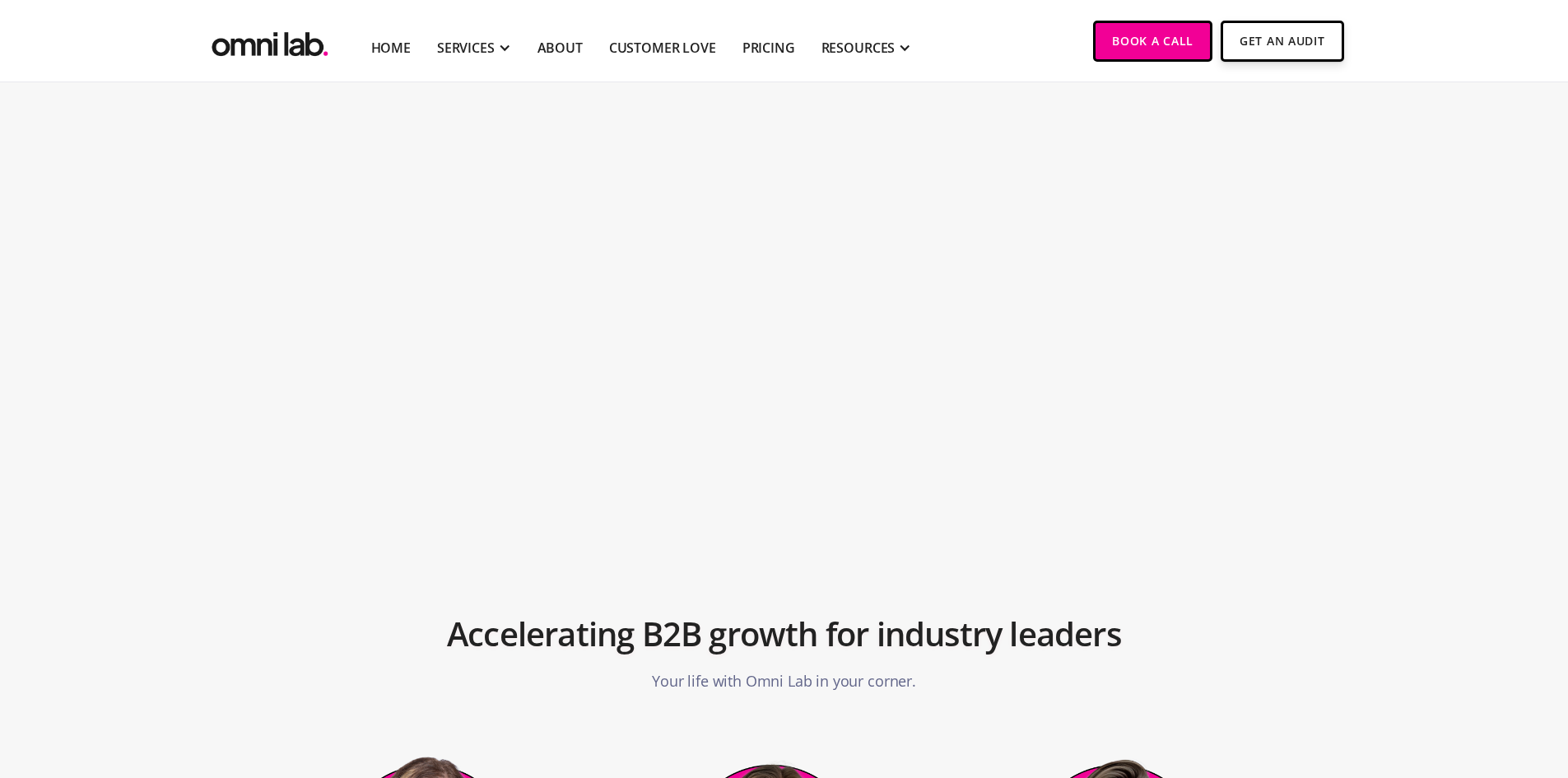
scroll to position [2305, 0]
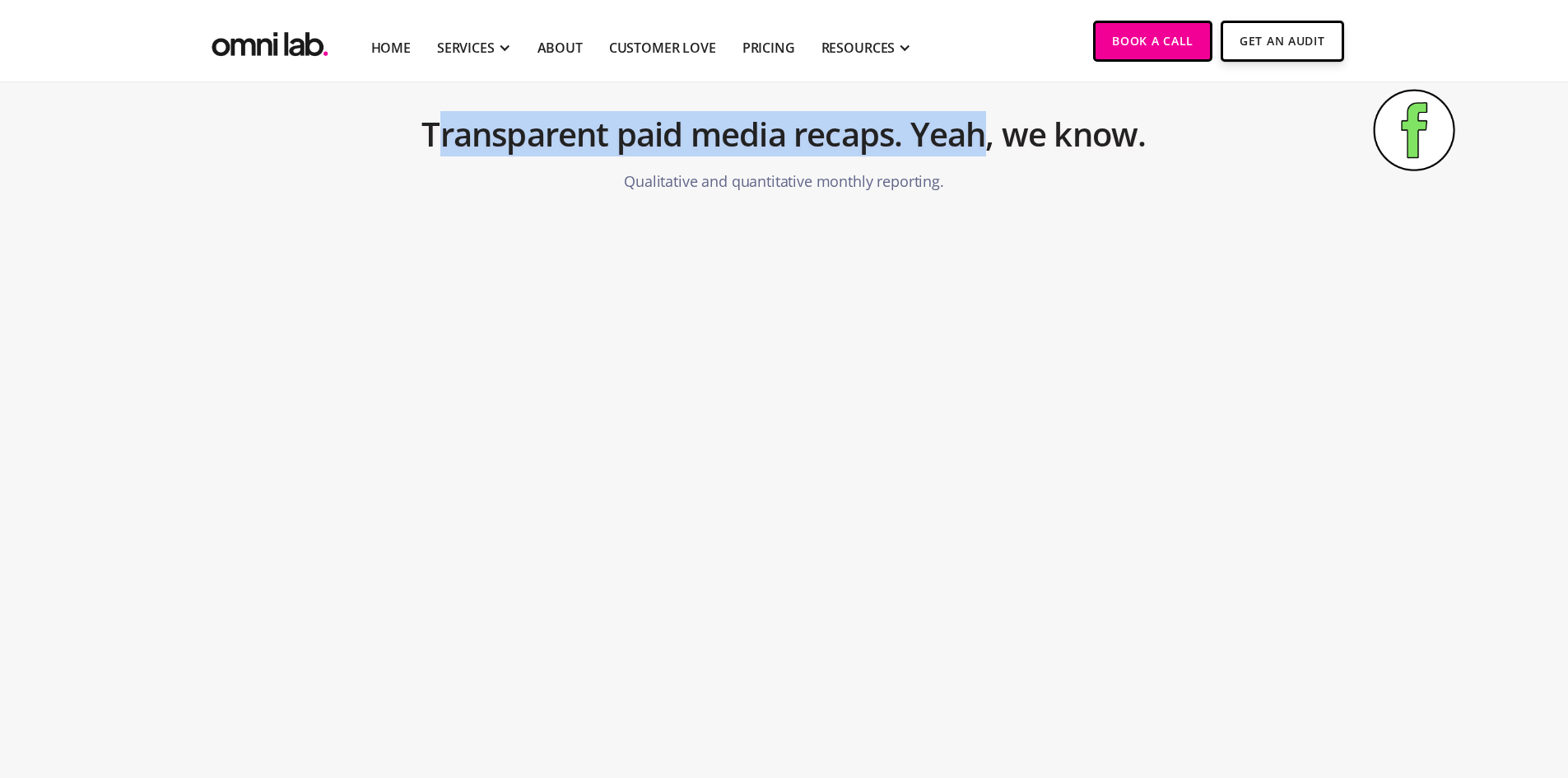
drag, startPoint x: 431, startPoint y: 121, endPoint x: 993, endPoint y: 181, distance: 565.2
click at [992, 181] on div "Transparent paid media recaps. Yeah, we know. Qualitative and quantitative mont…" at bounding box center [784, 147] width 823 height 108
click at [994, 182] on div "Transparent paid media recaps. Yeah, we know. Qualitative and quantitative mont…" at bounding box center [784, 147] width 823 height 108
drag, startPoint x: 620, startPoint y: 146, endPoint x: 346, endPoint y: 117, distance: 275.5
click at [377, 121] on div "Transparent paid media recaps. Yeah, we know. Qualitative and quantitative mont…" at bounding box center [784, 147] width 823 height 108
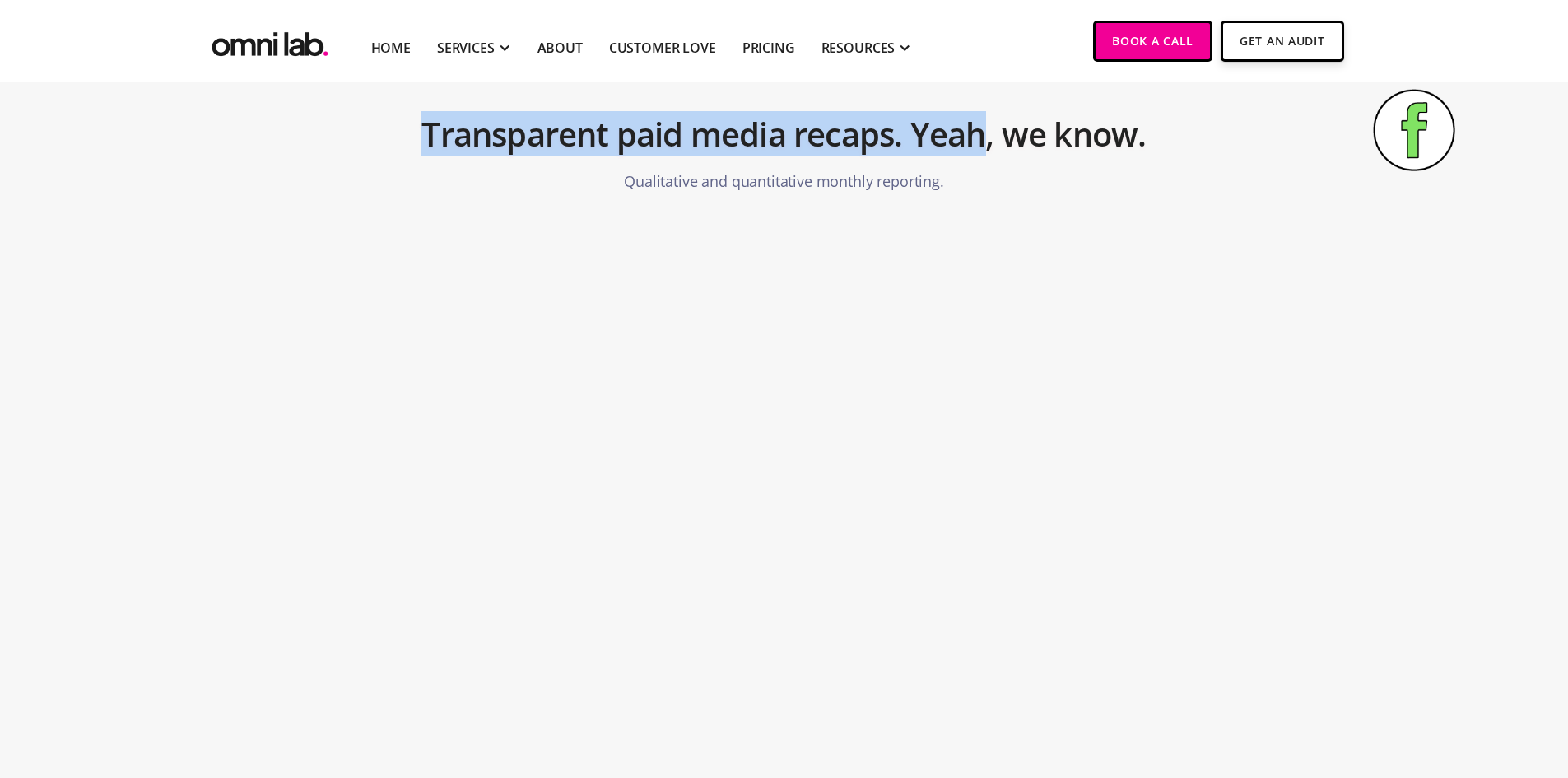
click at [346, 117] on section "Transparent paid media recaps. Yeah, we know. Qualitative and quantitative mont…" at bounding box center [784, 126] width 1568 height 231
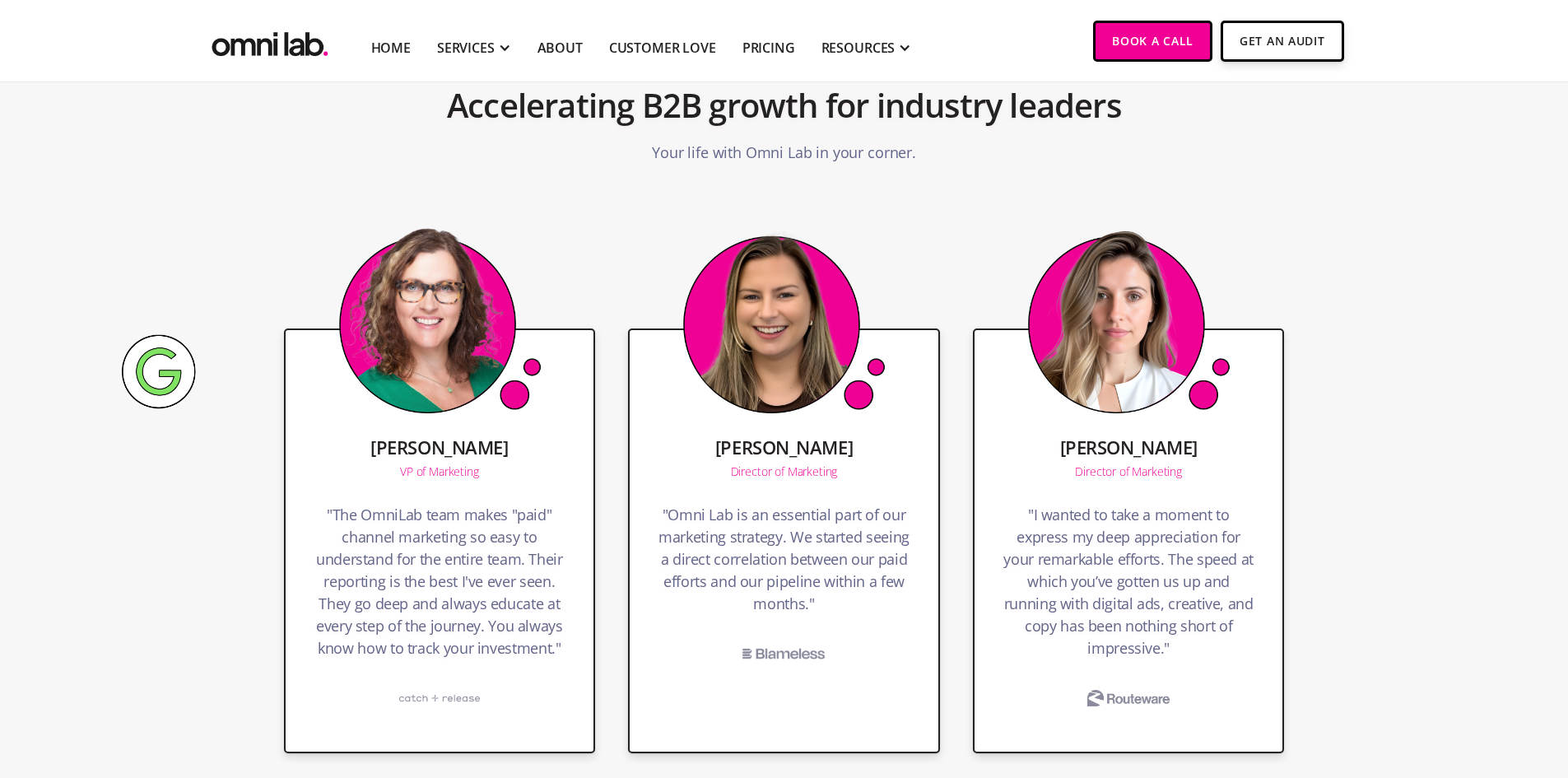
scroll to position [3375, 0]
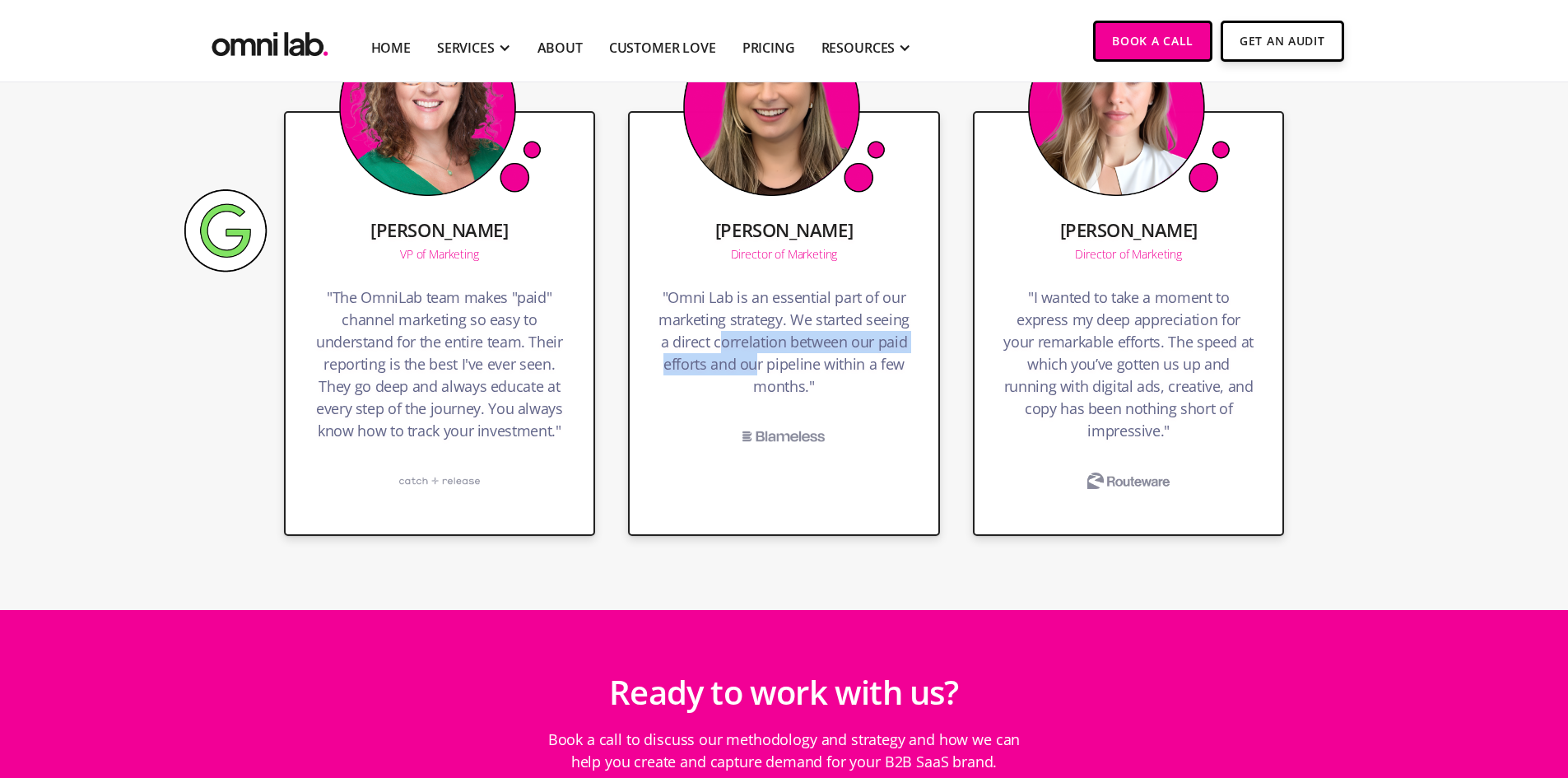
drag, startPoint x: 739, startPoint y: 350, endPoint x: 842, endPoint y: 405, distance: 116.8
click at [828, 400] on h4 ""Omni Lab is an essential part of our marketing strategy. We started seeing a d…" at bounding box center [783, 346] width 256 height 120
click at [842, 405] on div "[PERSON_NAME] Director of Marketing "Omni Lab is an essential part of our marke…" at bounding box center [784, 323] width 312 height 424
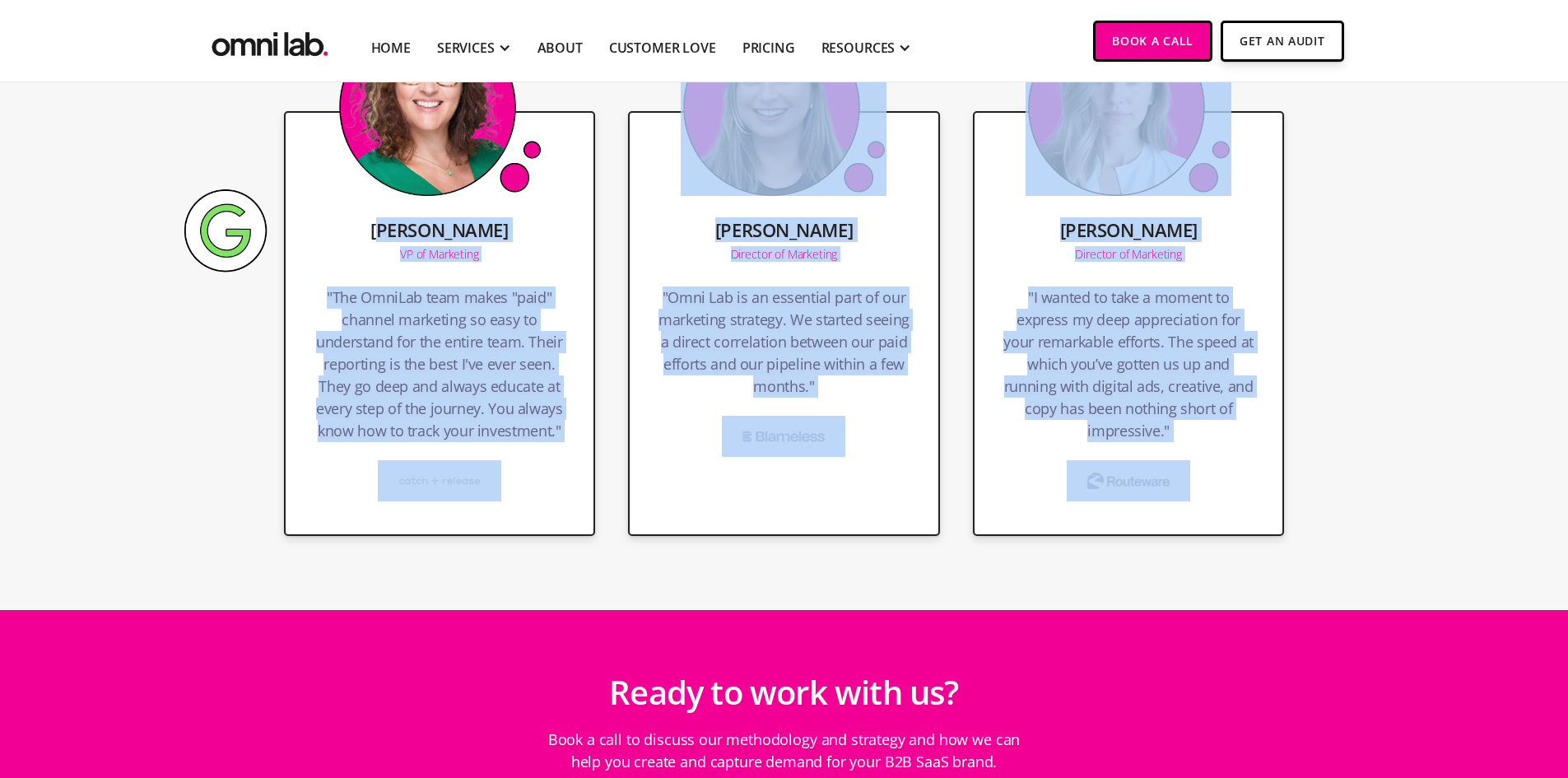
drag, startPoint x: 1195, startPoint y: 486, endPoint x: 382, endPoint y: 231, distance: 852.1
click at [382, 231] on div "[PERSON_NAME] VP of Marketing "The OmniLab team makes "paid" channel marketing …" at bounding box center [785, 307] width 1001 height 524
click at [382, 231] on h5 "[PERSON_NAME]" at bounding box center [439, 230] width 137 height 19
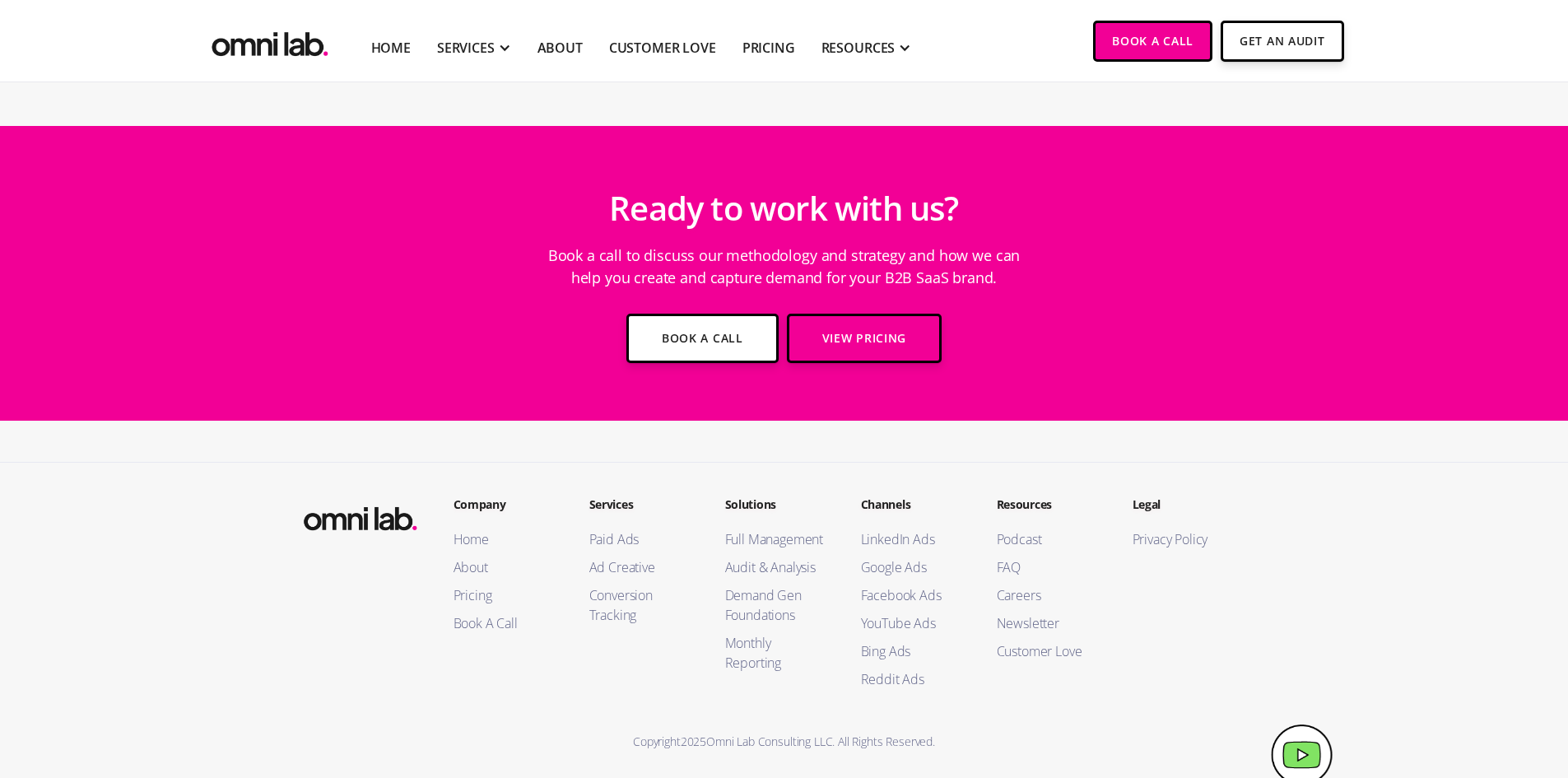
scroll to position [3861, 0]
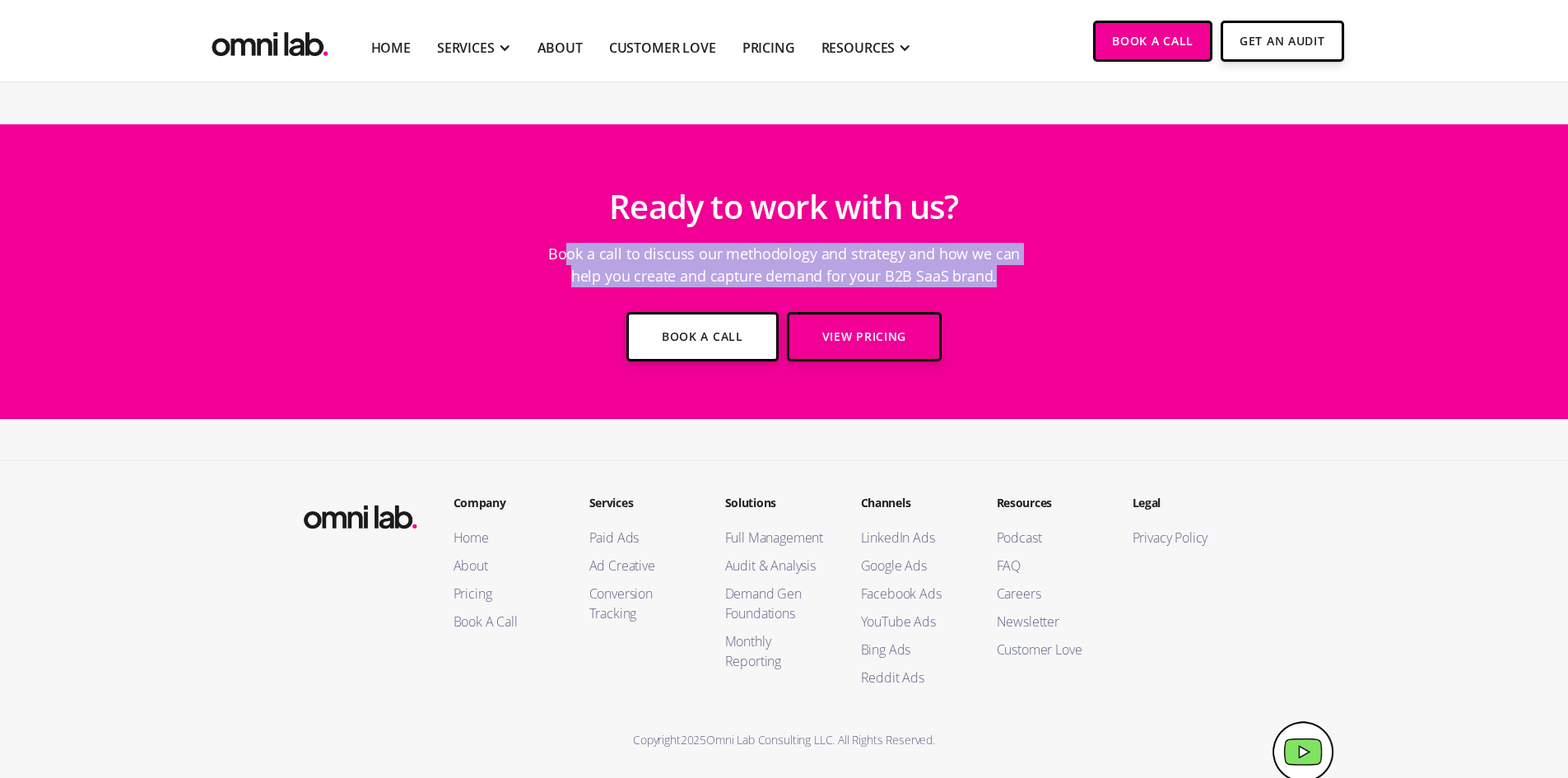
drag, startPoint x: 566, startPoint y: 198, endPoint x: 1112, endPoint y: 362, distance: 570.1
click at [1111, 362] on div "Ready to work with us? Book a call to discuss our methodology and strategy and …" at bounding box center [784, 272] width 823 height 213
click at [1112, 362] on div "Ready to work with us? Book a call to discuss our methodology and strategy and …" at bounding box center [784, 272] width 823 height 213
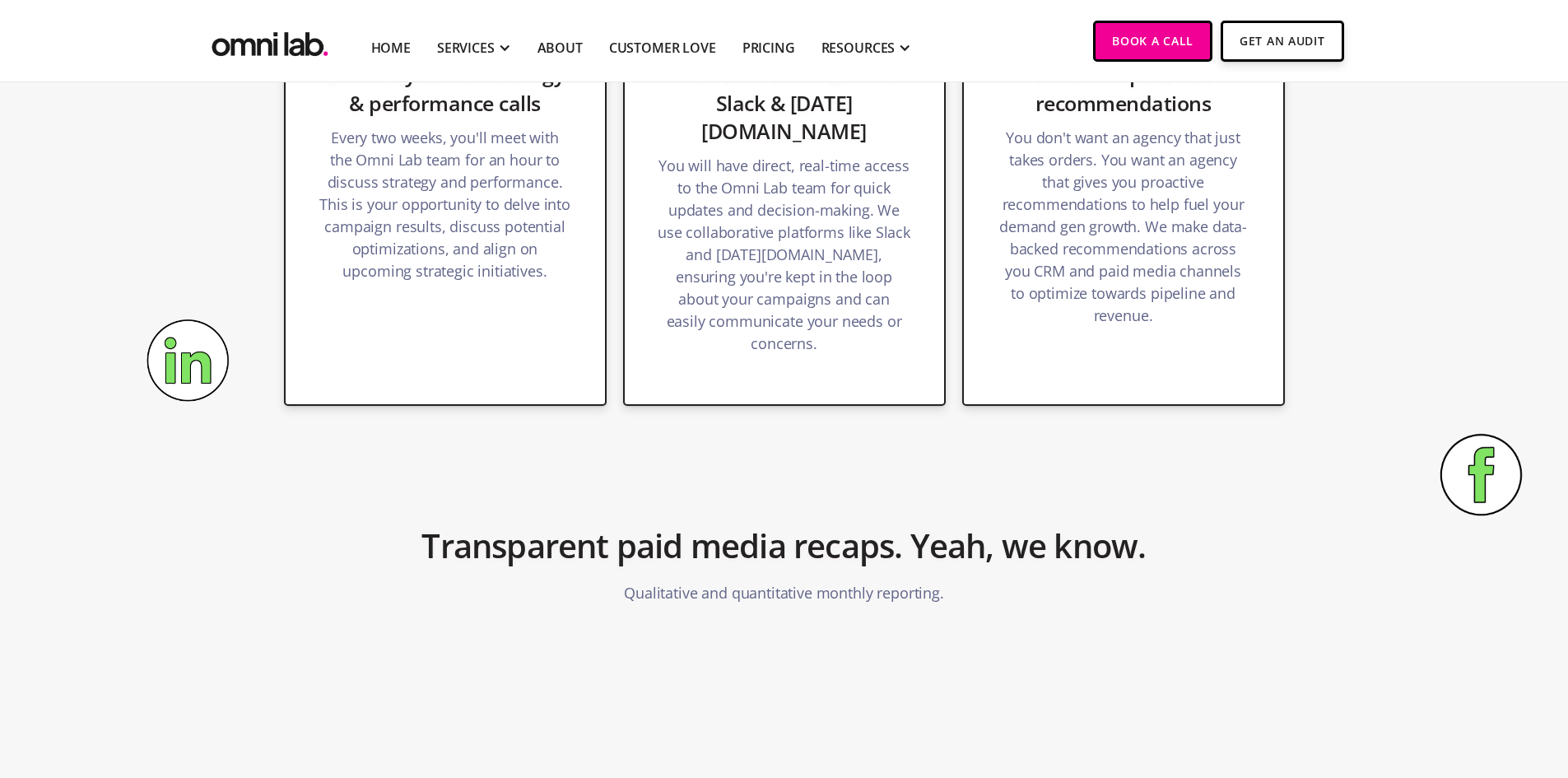
scroll to position [2141, 0]
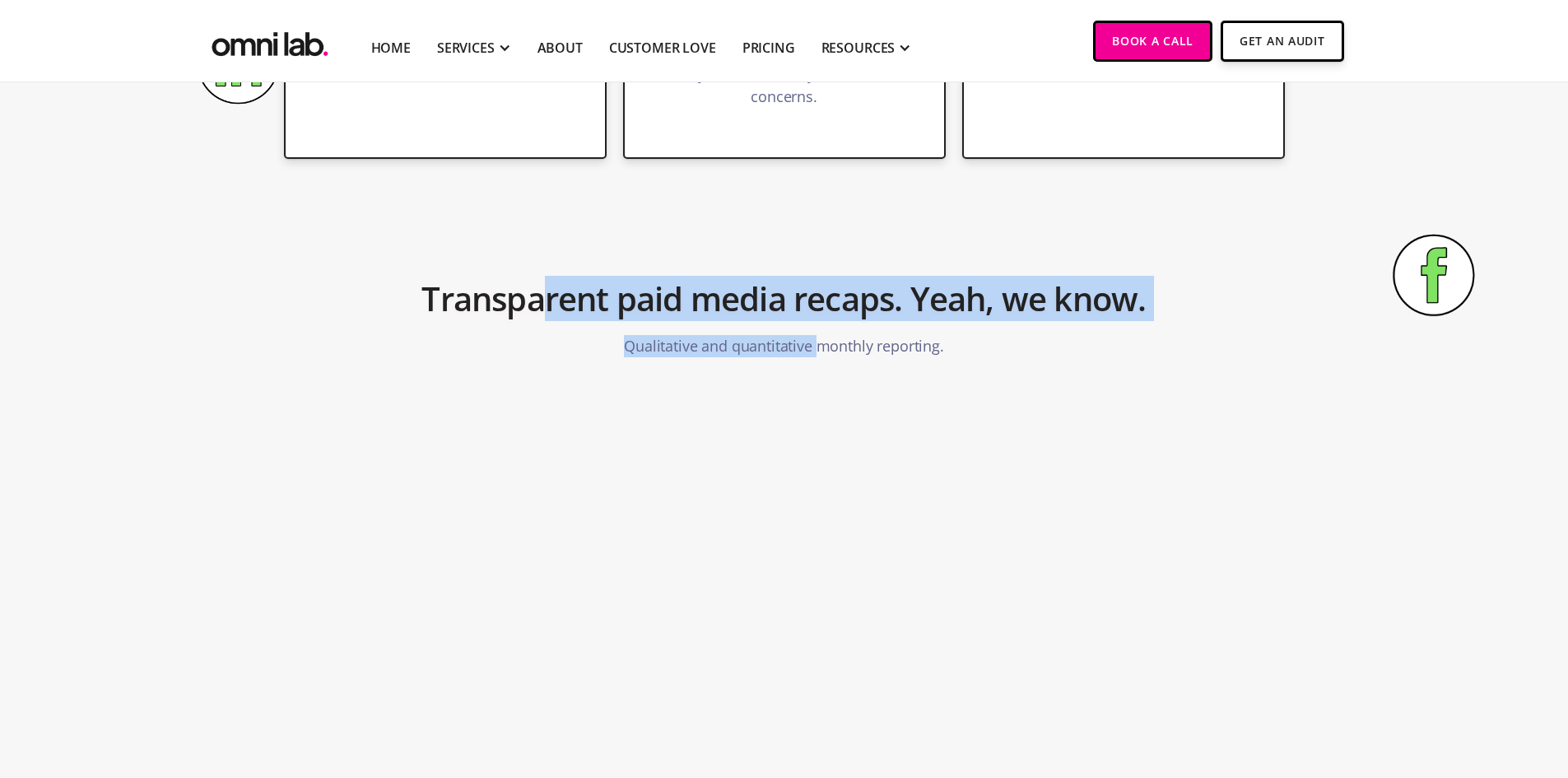
drag, startPoint x: 658, startPoint y: 307, endPoint x: 858, endPoint y: 337, distance: 202.2
click at [827, 333] on div "Transparent paid media recaps. Yeah, we know. Qualitative and quantitative mont…" at bounding box center [784, 312] width 823 height 108
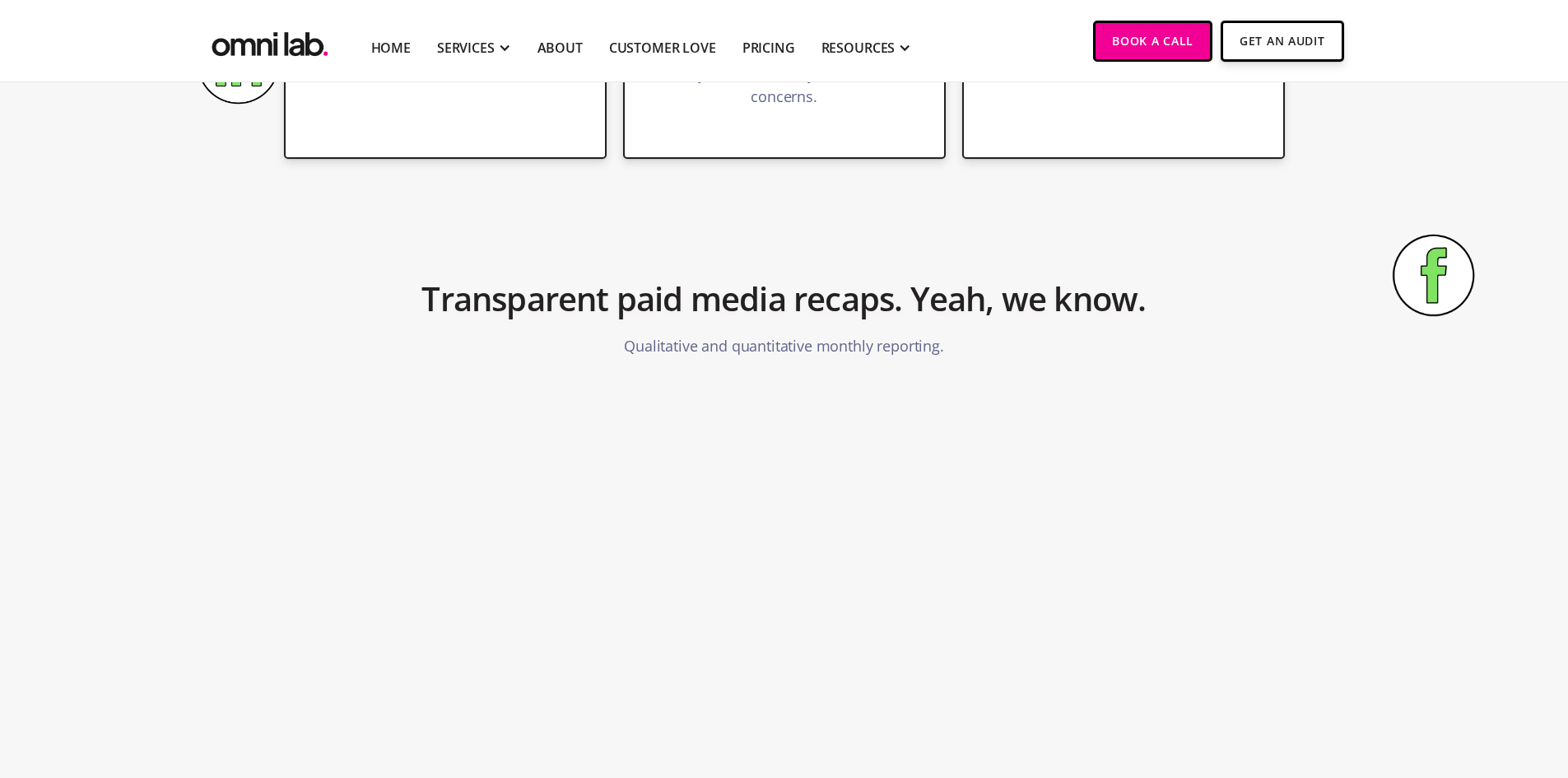
click at [904, 339] on p "Qualitative and quantitative monthly reporting." at bounding box center [783, 346] width 319 height 39
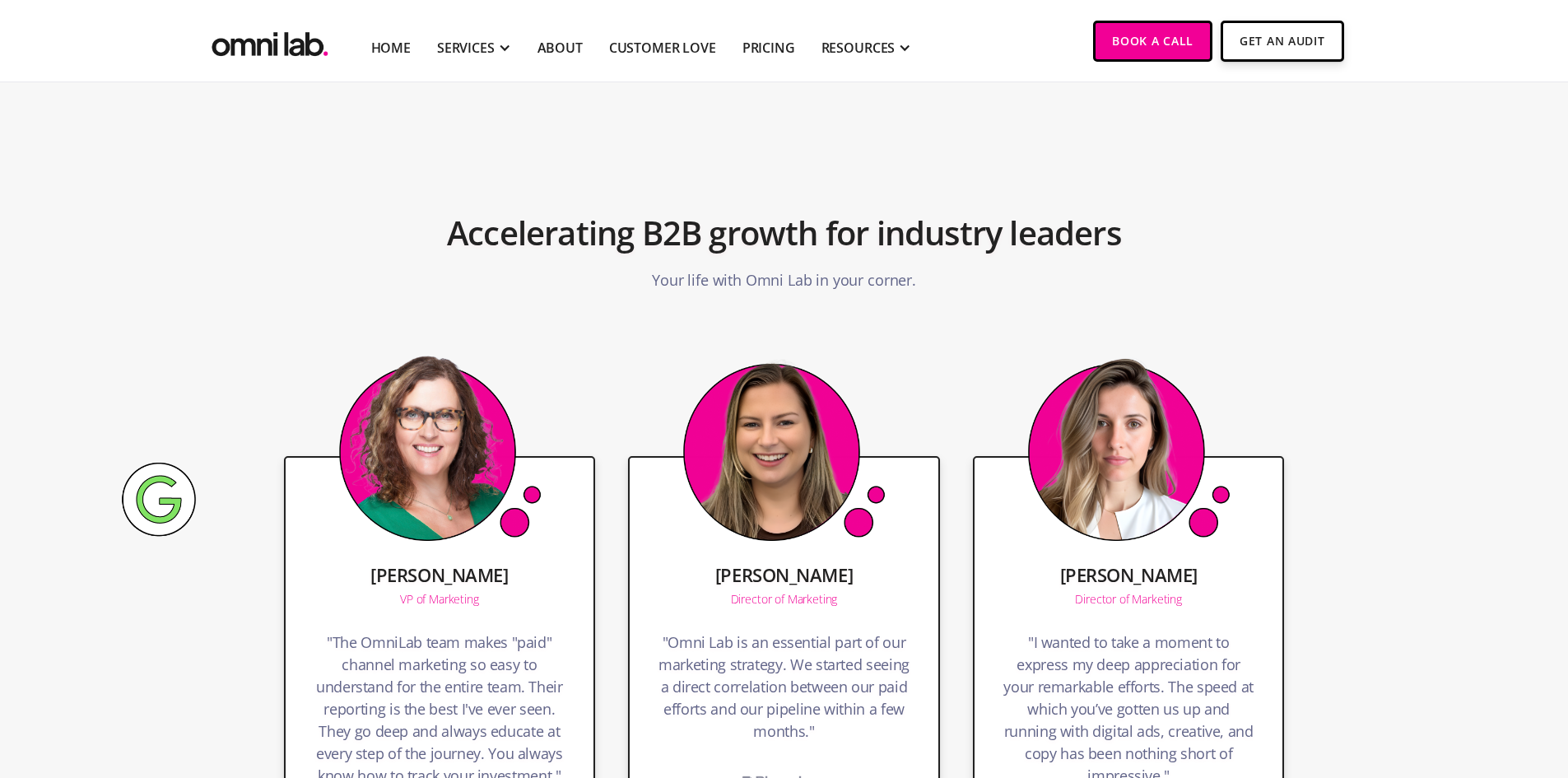
scroll to position [3210, 0]
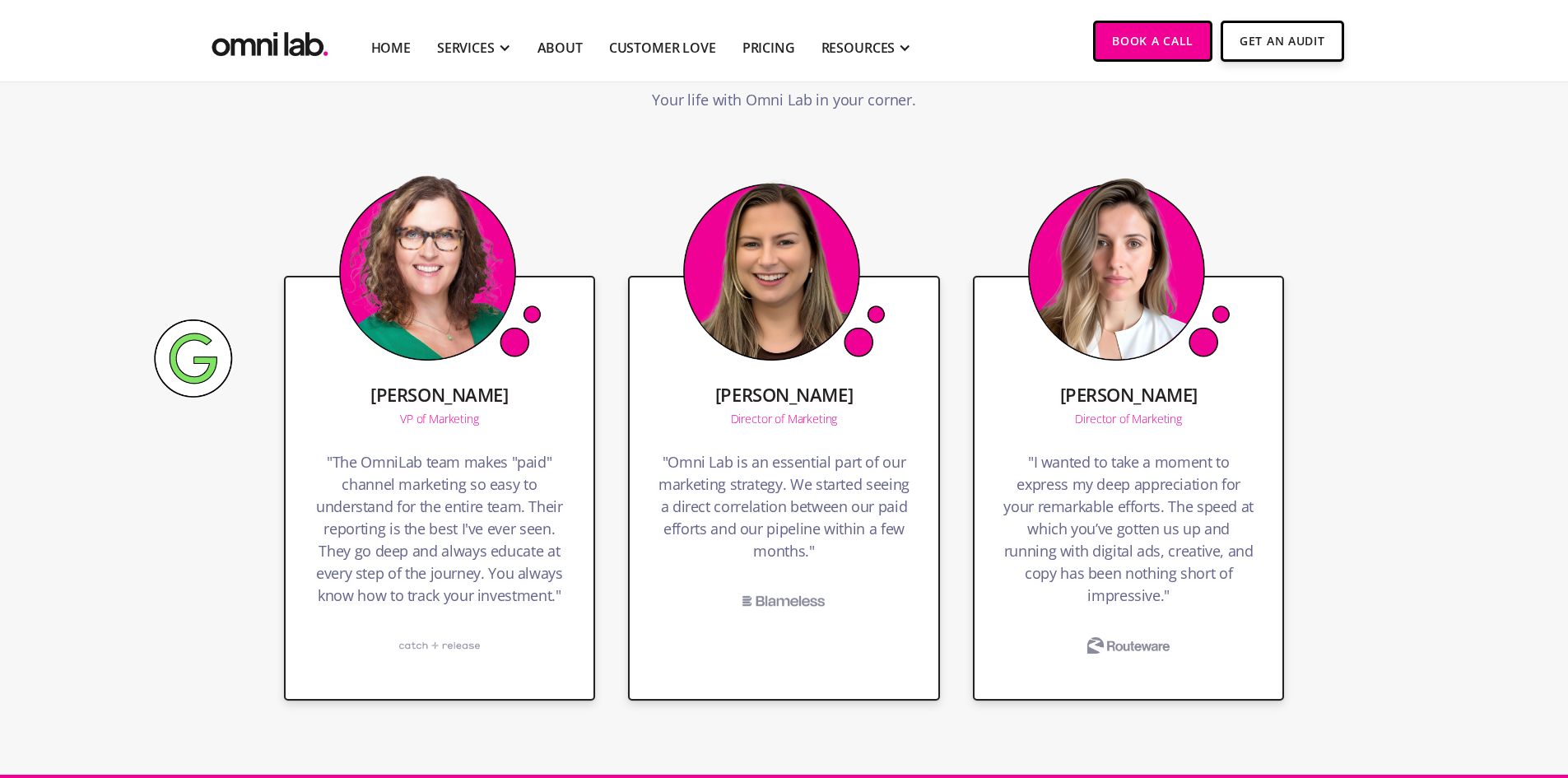
click at [817, 134] on section "Accelerating B2B growth for industry leaders Your life with Omni Lab in your co…" at bounding box center [784, 44] width 1568 height 231
click at [851, 136] on section "Accelerating B2B growth for industry leaders Your life with Omni Lab in your co…" at bounding box center [784, 44] width 1568 height 231
